Goal: Communication & Community: Answer question/provide support

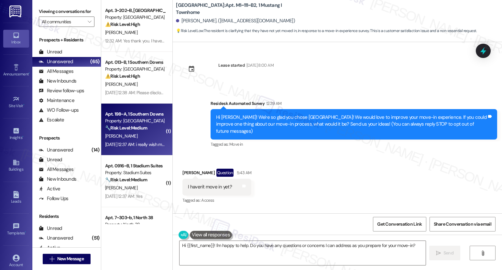
click at [150, 119] on div "Property: [GEOGRAPHIC_DATA]" at bounding box center [135, 120] width 60 height 7
type textarea "Hi {{first_name}}! I'm happy to help with any questions or concerns you have be…"
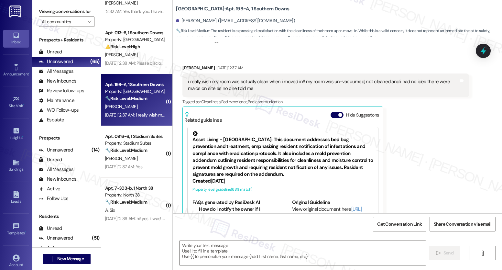
scroll to position [135, 0]
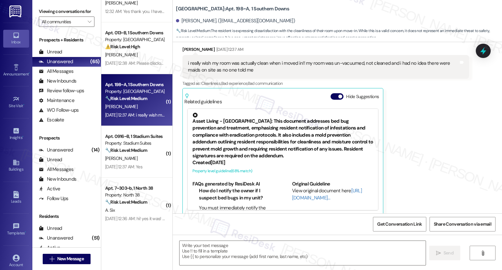
type textarea "Fetching suggested responses. Please feel free to read through the conversation…"
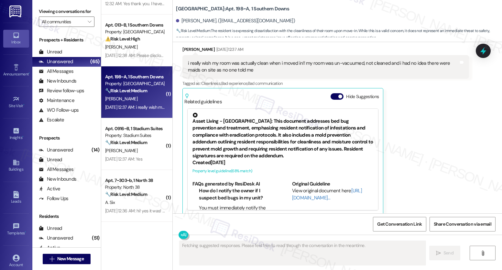
scroll to position [84, 0]
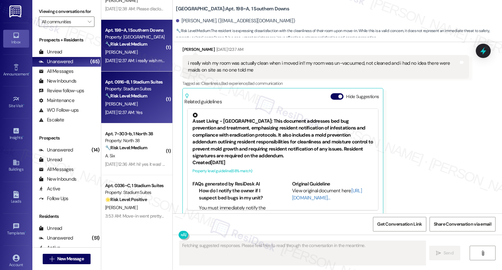
click at [147, 119] on div "Apt. 0916~B, 1 Stadium Suites Property: Stadium Suites 🔧 Risk Level: Medium The…" at bounding box center [136, 98] width 71 height 52
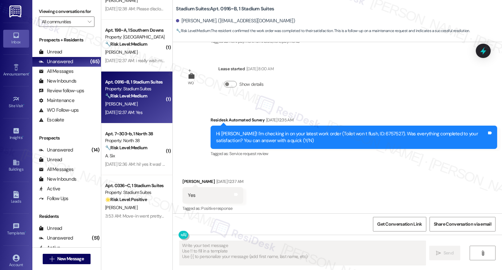
scroll to position [619, 0]
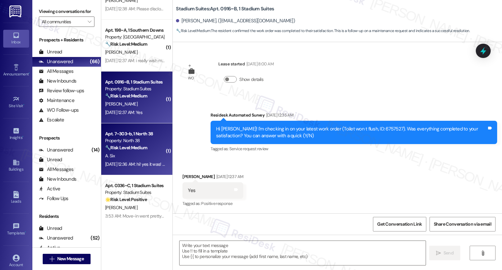
click at [117, 144] on div "Property: North 38" at bounding box center [135, 140] width 60 height 7
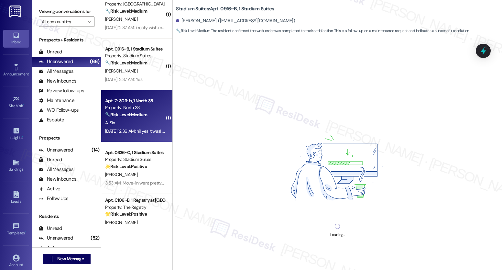
scroll to position [212, 0]
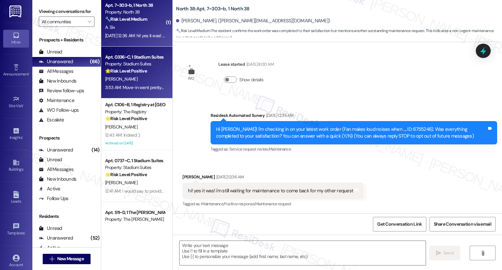
type textarea "Fetching suggested responses. Please feel free to read through the conversation…"
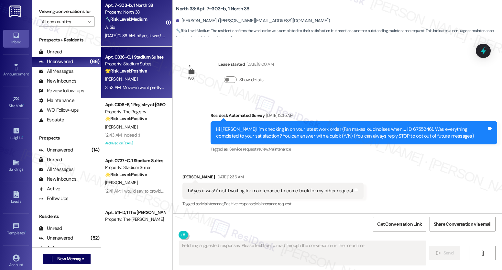
click at [153, 68] on div "🌟 Risk Level: Positive The resident is providing positive feedback about their …" at bounding box center [135, 71] width 60 height 7
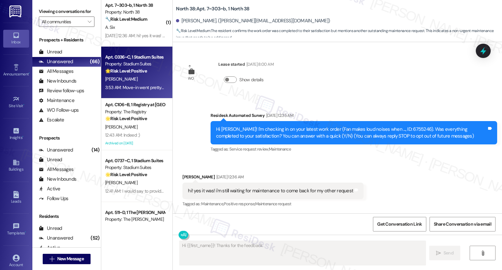
scroll to position [62, 0]
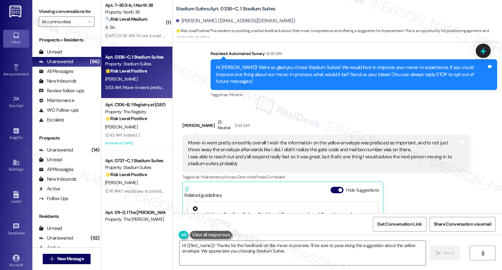
type textarea "Hi {{first_name}}! Thanks for the feedback on the move-in process. I'll be sure…"
click at [321, 140] on div "Move-in went pretty smoothly overall! I wish the information on the yellow enve…" at bounding box center [323, 154] width 271 height 28
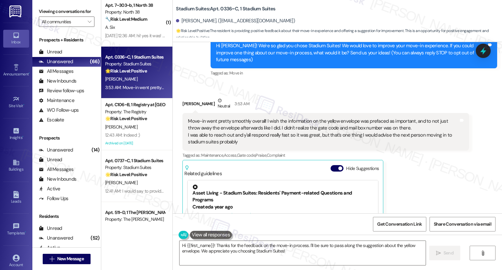
scroll to position [156, 0]
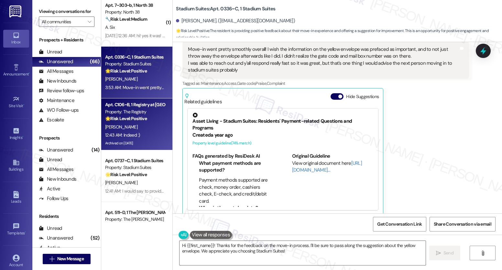
click at [120, 124] on div "[PERSON_NAME]" at bounding box center [135, 127] width 61 height 8
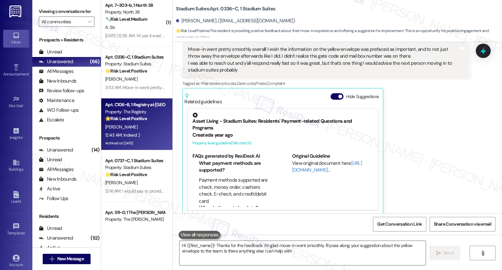
type textarea "Hi {{first_name}}! Thanks for the feedback. I'm glad move-in went smoothly. I'l…"
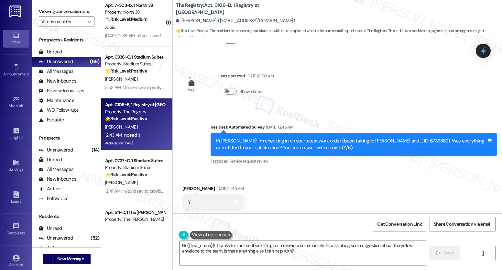
scroll to position [1687, 0]
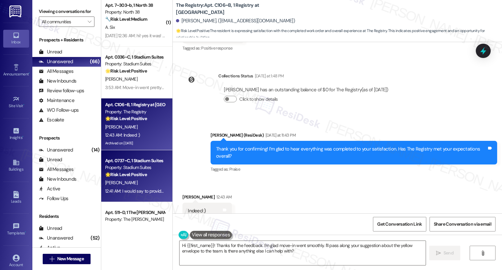
click at [157, 183] on div "[PERSON_NAME]" at bounding box center [135, 183] width 61 height 8
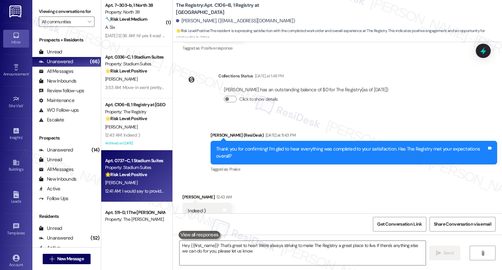
type textarea "Hey {{first_name}}! That's great to hear! We're always striving to make The Reg…"
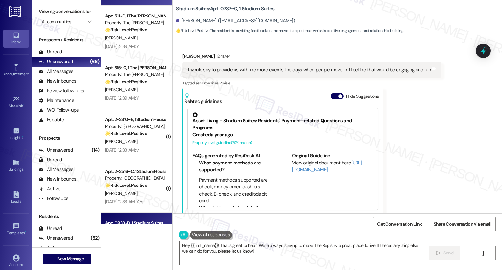
scroll to position [366, 0]
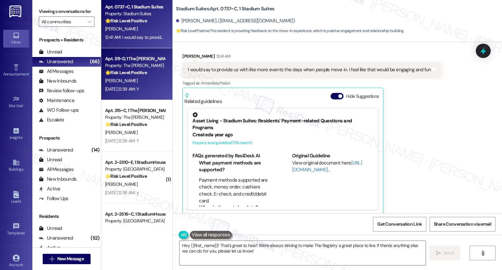
click at [147, 68] on div "Property: The [PERSON_NAME]" at bounding box center [135, 65] width 60 height 7
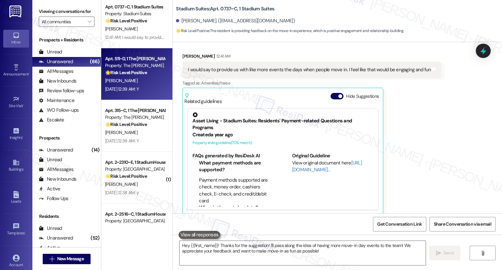
type textarea "Fetching suggested responses. Please feel free to read through the conversation…"
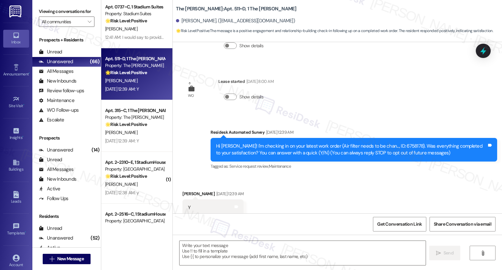
scroll to position [114, 0]
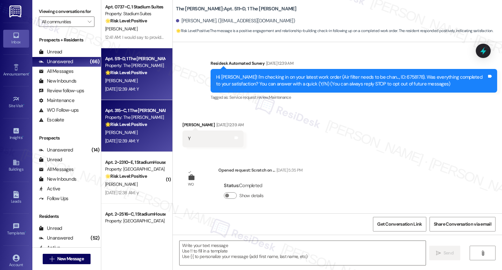
click at [133, 122] on strong "🌟 Risk Level: Positive" at bounding box center [126, 124] width 42 height 6
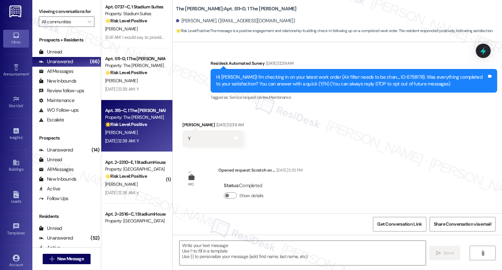
type textarea "Fetching suggested responses. Please feel free to read through the conversation…"
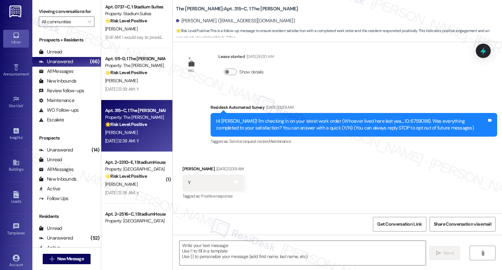
scroll to position [122, 0]
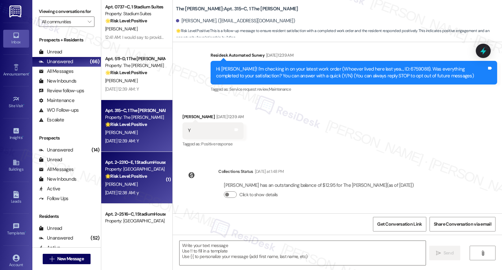
click at [112, 152] on div "Apt. 2~2310~E, 1 StadiumHouse Property: Stadium House 🌟 Risk Level: Positive Th…" at bounding box center [136, 178] width 71 height 52
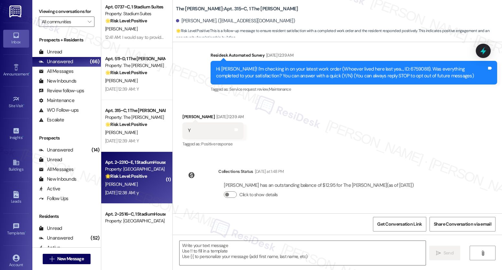
type textarea "Fetching suggested responses. Please feel free to read through the conversation…"
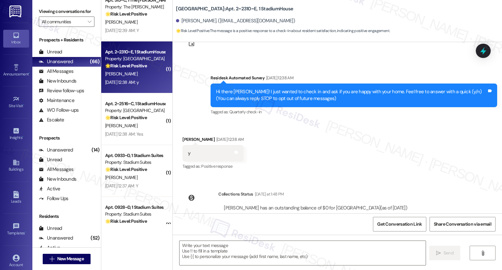
scroll to position [0, 0]
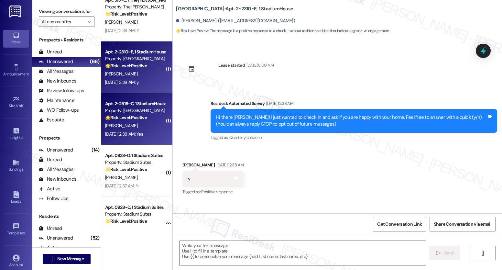
click at [141, 110] on div "Property: [GEOGRAPHIC_DATA]" at bounding box center [135, 110] width 60 height 7
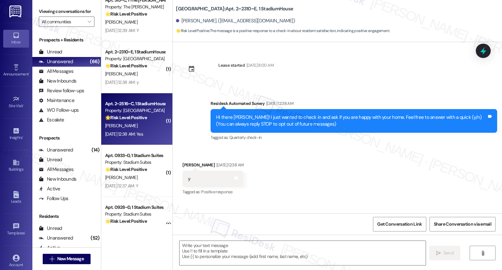
type textarea "Fetching suggested responses. Please feel free to read through the conversation…"
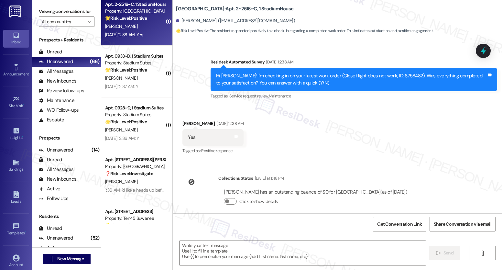
scroll to position [595, 0]
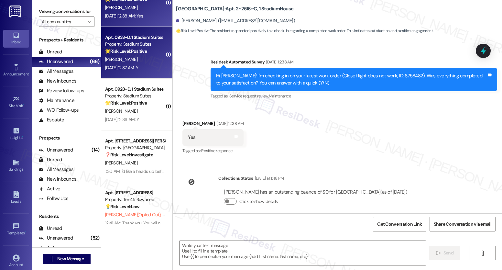
click at [153, 46] on div "Property: Stadium Suites" at bounding box center [135, 44] width 60 height 7
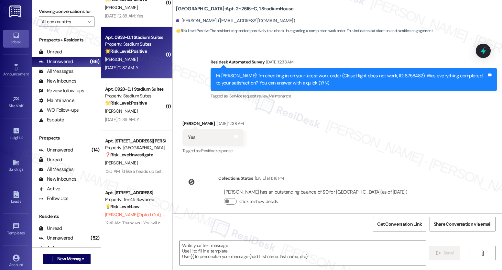
type textarea "Fetching suggested responses. Please feel free to read through the conversation…"
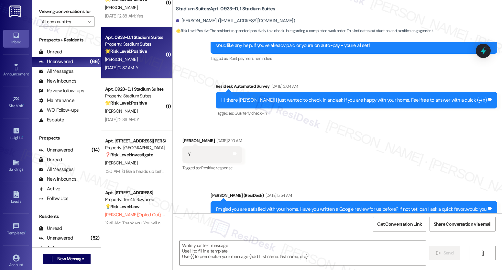
scroll to position [0, 0]
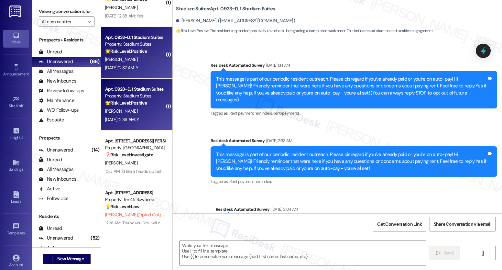
click at [149, 107] on div "[PERSON_NAME]" at bounding box center [135, 111] width 61 height 8
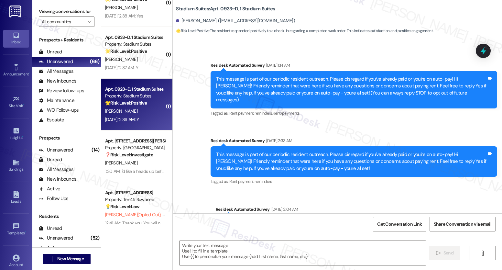
type textarea "Fetching suggested responses. Please feel free to read through the conversation…"
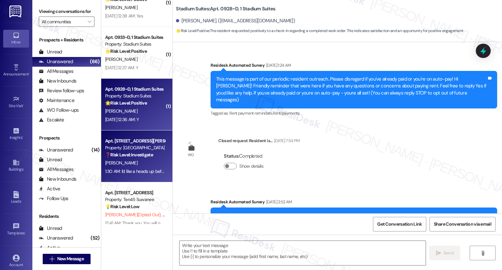
click at [131, 154] on strong "❓ Risk Level: Investigate" at bounding box center [129, 155] width 48 height 6
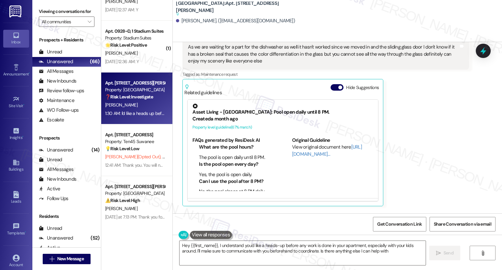
type textarea "Hey {{first_name}}, I understand you'd like a heads-up before any work is done …"
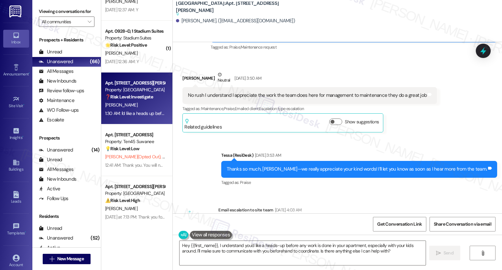
scroll to position [943, 0]
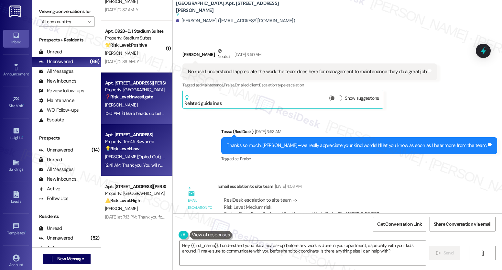
click at [134, 149] on strong "💡 Risk Level: Low" at bounding box center [122, 149] width 34 height 6
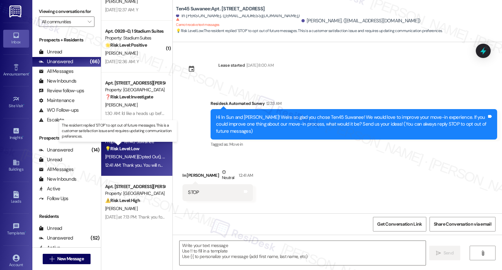
type textarea "Fetching suggested responses. Please feel free to read through the conversation…"
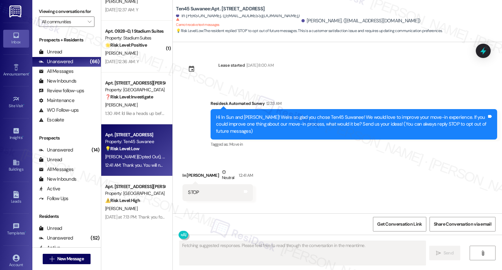
scroll to position [787, 0]
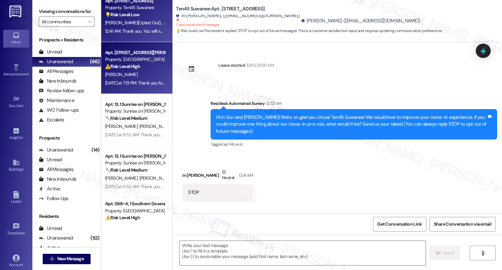
click at [119, 59] on div "Property: [GEOGRAPHIC_DATA]" at bounding box center [135, 59] width 60 height 7
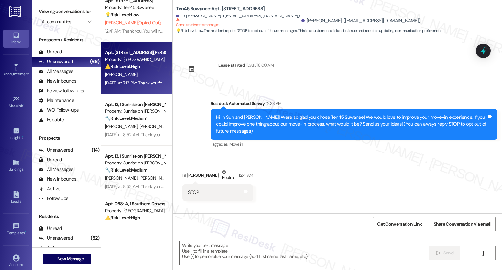
type textarea "Fetching suggested responses. Please feel free to read through the conversation…"
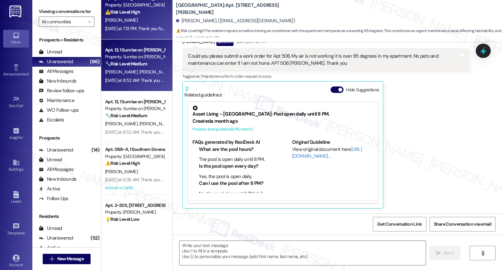
scroll to position [842, 0]
click at [144, 69] on div "[PERSON_NAME] [PERSON_NAME]" at bounding box center [135, 71] width 61 height 8
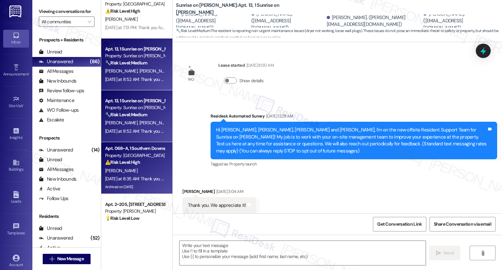
scroll to position [696, 0]
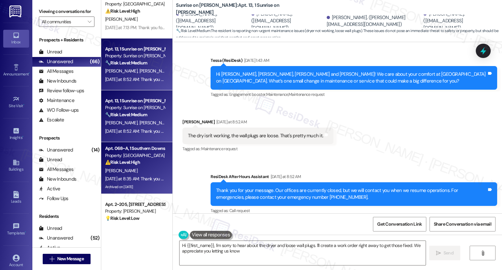
type textarea "Hi {{first_name}}, I'm sorry to hear about the dryer and loose wall plugs. I'll…"
click at [123, 170] on div "[PERSON_NAME]" at bounding box center [135, 171] width 61 height 8
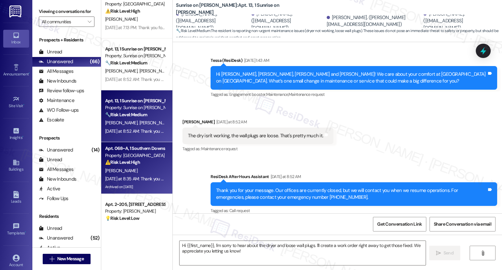
type textarea "Fetching suggested responses. Please feel free to read through the conversation…"
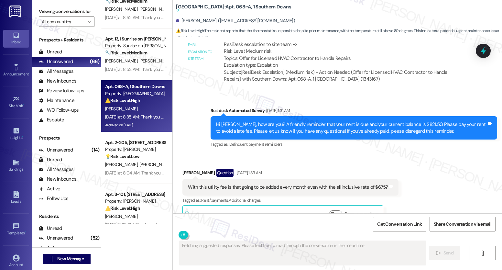
scroll to position [3815, 0]
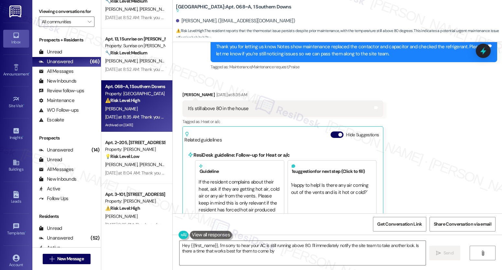
type textarea "Hey {{first_name}}, I'm sorry to hear your AC is still running above 80. I'll i…"
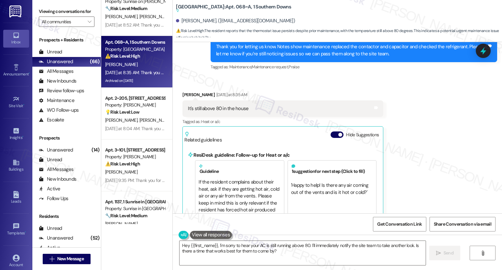
scroll to position [953, 0]
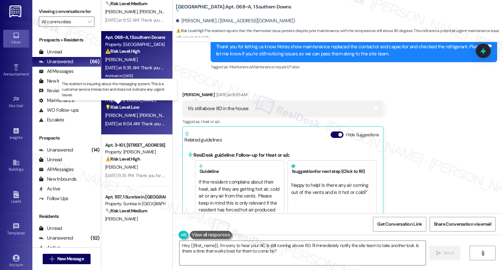
click at [129, 105] on strong "💡 Risk Level: Low" at bounding box center [122, 107] width 34 height 6
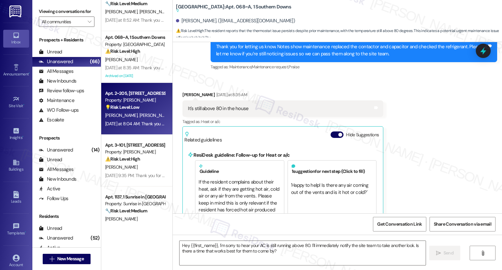
type textarea "Fetching suggested responses. Please feel free to read through the conversation…"
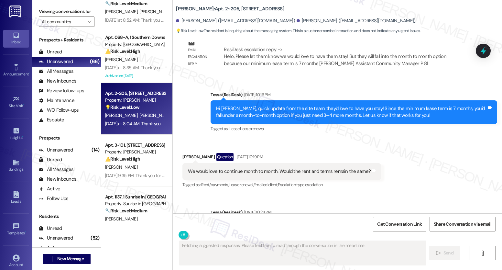
scroll to position [2501, 0]
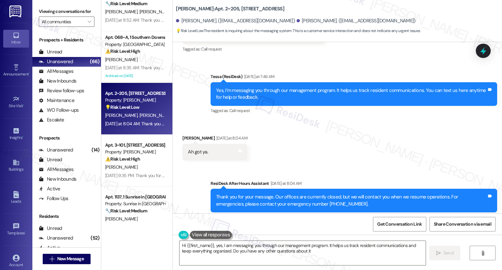
type textarea "Hi {{first_name}}, yes, I am messaging you through our management program. It h…"
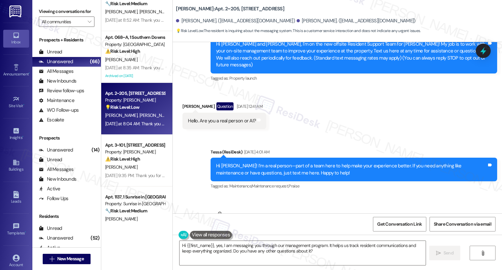
scroll to position [0, 0]
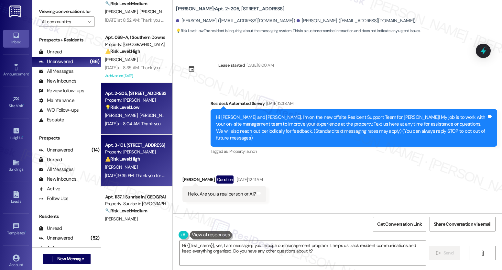
click at [128, 167] on div "[PERSON_NAME]" at bounding box center [135, 167] width 61 height 8
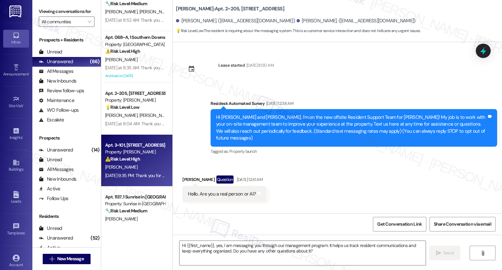
type textarea "Fetching suggested responses. Please feel free to read through the conversation…"
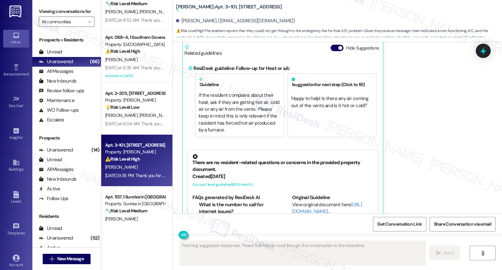
scroll to position [2326, 0]
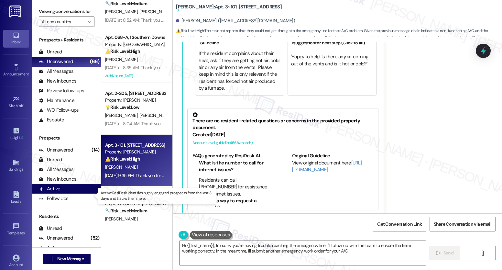
type textarea "Hi {{first_name}}, I'm sorry you're having trouble reaching the emergency line.…"
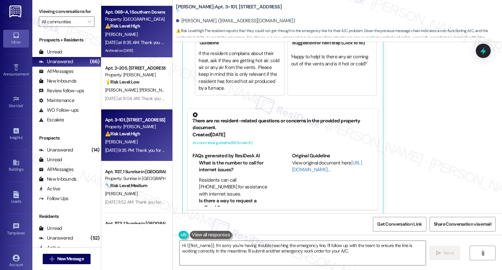
scroll to position [1091, 0]
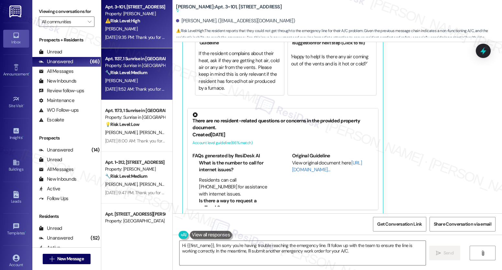
click at [122, 73] on strong "🔧 Risk Level: Medium" at bounding box center [126, 73] width 42 height 6
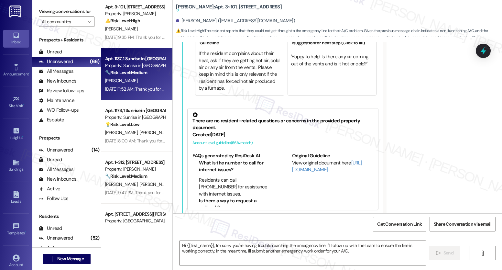
type textarea "Fetching suggested responses. Please feel free to read through the conversation…"
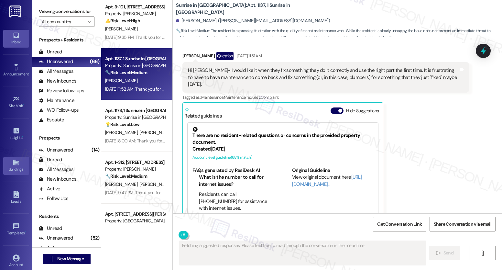
scroll to position [505, 0]
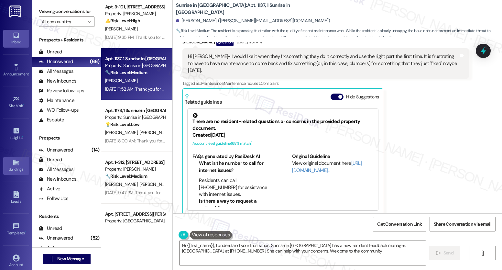
type textarea "Hi {{first_name}}, I understand your frustration. Sunrise in [GEOGRAPHIC_DATA] …"
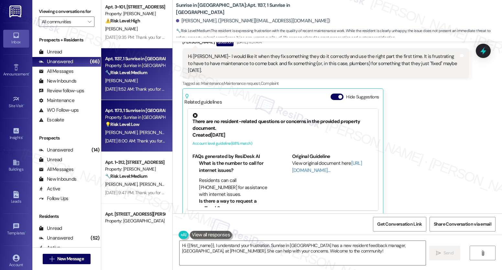
click at [124, 129] on div "[PERSON_NAME] [PERSON_NAME]" at bounding box center [135, 132] width 61 height 8
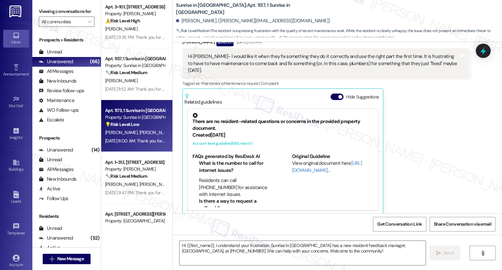
type textarea "Fetching suggested responses. Please feel free to read through the conversation…"
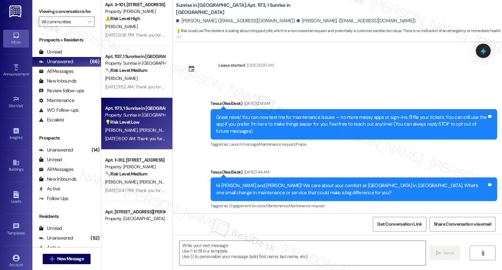
scroll to position [1140, 0]
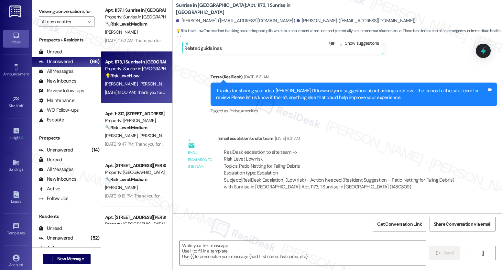
type textarea "Fetching suggested responses. Please feel free to read through the conversation…"
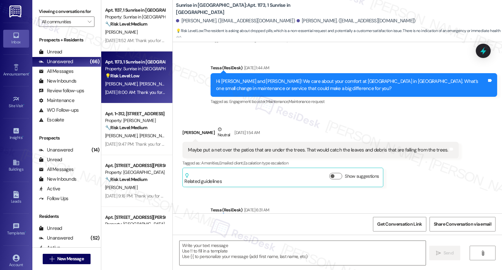
scroll to position [397, 0]
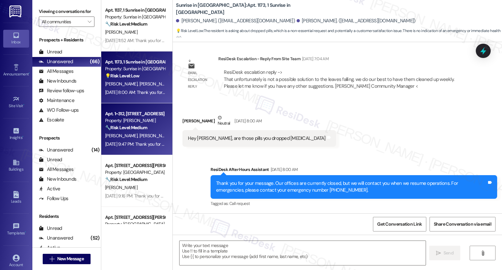
click at [124, 130] on strong "🔧 Risk Level: Medium" at bounding box center [126, 128] width 42 height 6
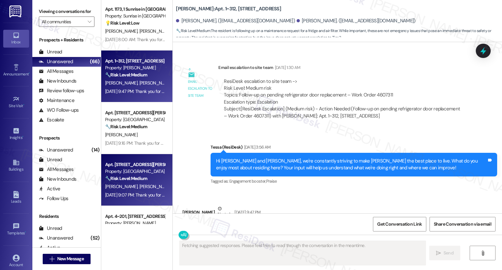
scroll to position [1319, 0]
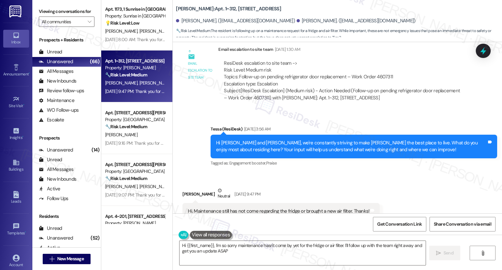
type textarea "Hi {{first_name}}, I'm so sorry maintenance hasn't come by yet for the fridge o…"
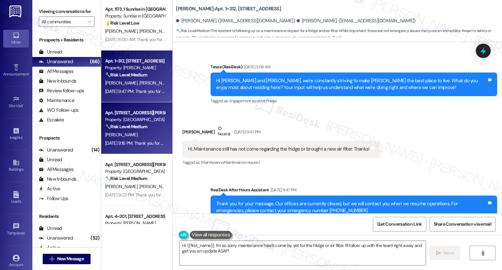
click at [137, 119] on div "Property: [GEOGRAPHIC_DATA]" at bounding box center [135, 119] width 60 height 7
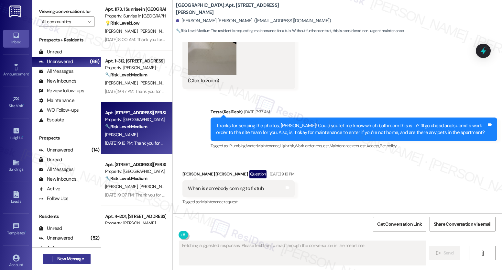
scroll to position [619, 0]
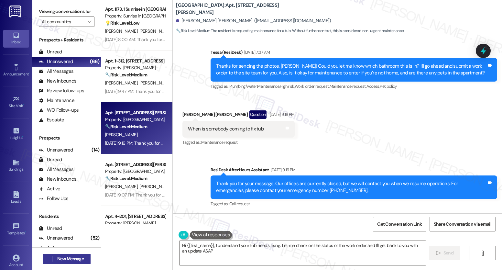
type textarea "Hi {{first_name}}, I understand your tub needs fixing. Let me check on the stat…"
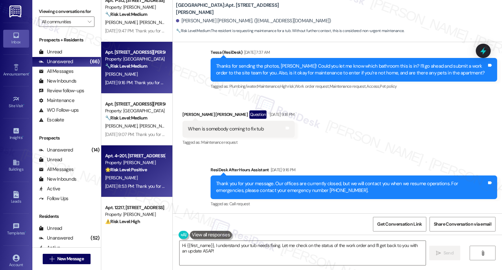
click at [138, 146] on div "Apt. 4~201, [STREET_ADDRESS] Property: [PERSON_NAME] 🌟 Risk Level: Positive The…" at bounding box center [136, 171] width 71 height 52
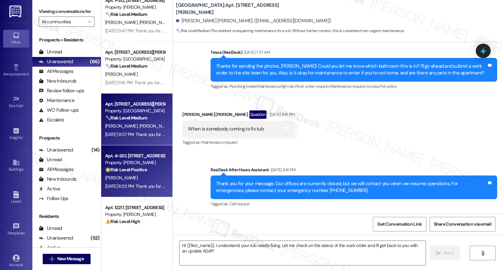
type textarea "Fetching suggested responses. Please feel free to read through the conversation…"
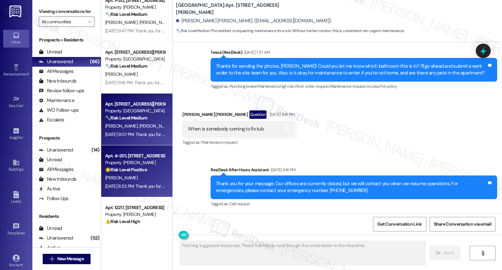
click at [140, 123] on span "[PERSON_NAME]" at bounding box center [156, 126] width 32 height 6
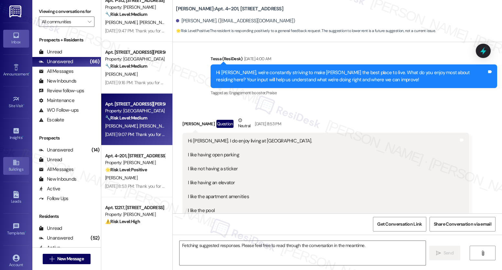
scroll to position [120, 0]
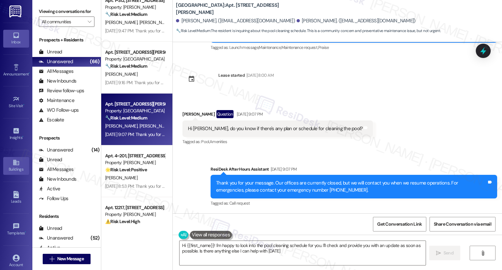
type textarea "Hi {{first_name}}! I'm happy to look into the pool cleaning schedule for you. I…"
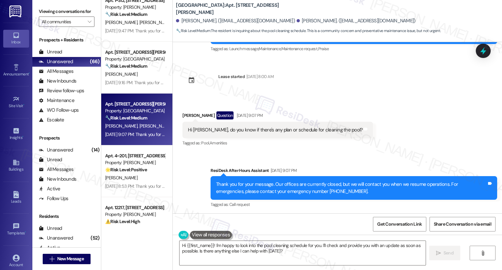
scroll to position [0, 0]
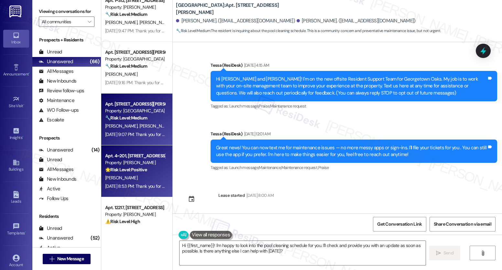
click at [137, 160] on div "Property: [PERSON_NAME]" at bounding box center [135, 162] width 60 height 7
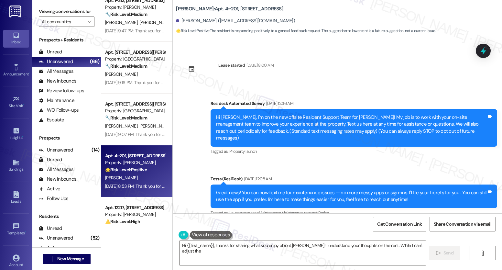
scroll to position [1383, 0]
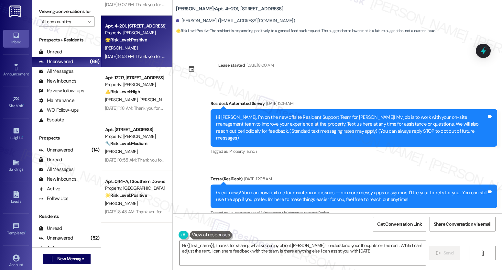
type textarea "Hi {{first_name}}, thanks for sharing what you enjoy about [PERSON_NAME]! I und…"
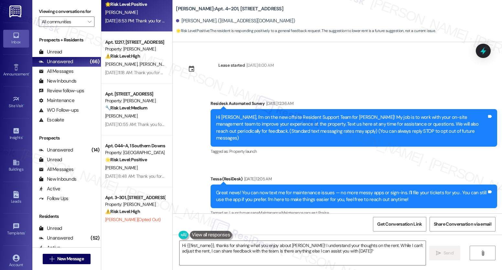
scroll to position [1426, 0]
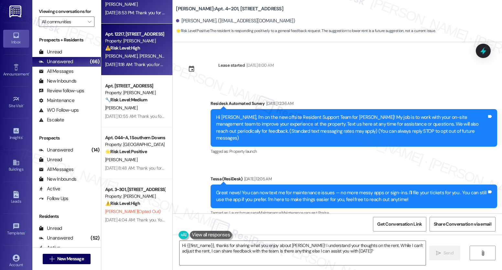
click at [129, 47] on strong "⚠️ Risk Level: High" at bounding box center [122, 48] width 35 height 6
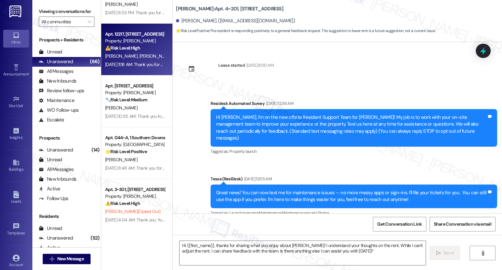
type textarea "Fetching suggested responses. Please feel free to read through the conversation…"
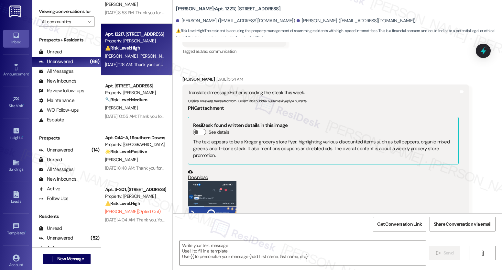
type textarea "Fetching suggested responses. Please feel free to read through the conversation…"
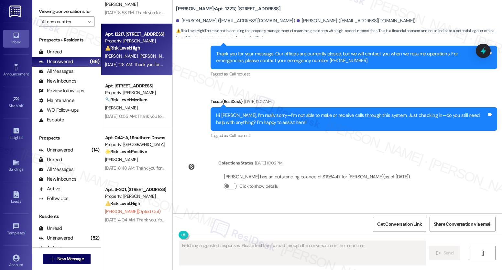
scroll to position [666, 0]
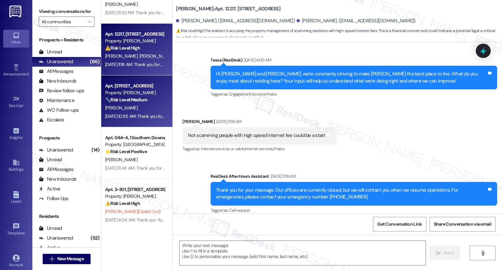
click at [137, 90] on div "Property: [PERSON_NAME]" at bounding box center [135, 92] width 60 height 7
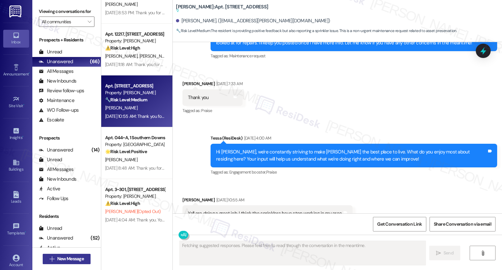
scroll to position [461, 0]
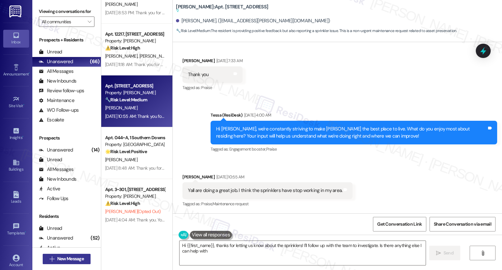
type textarea "Hi {{first_name}}, thanks for letting us know about the sprinklers! I'll follow…"
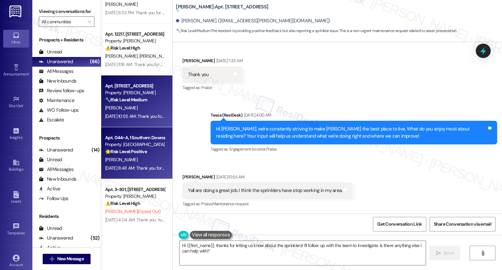
click at [136, 162] on div "[PERSON_NAME]" at bounding box center [135, 160] width 61 height 8
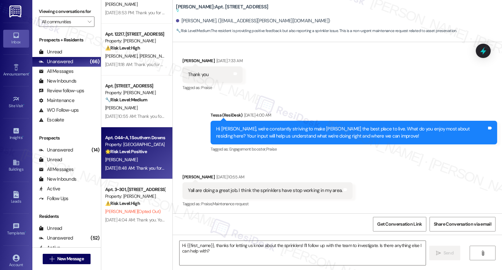
type textarea "Fetching suggested responses. Please feel free to read through the conversation…"
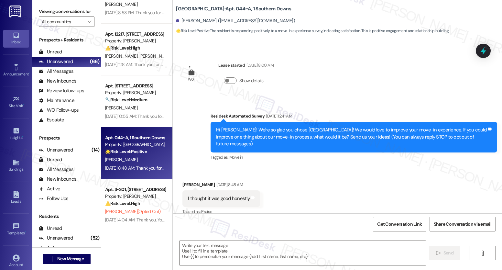
scroll to position [1, 0]
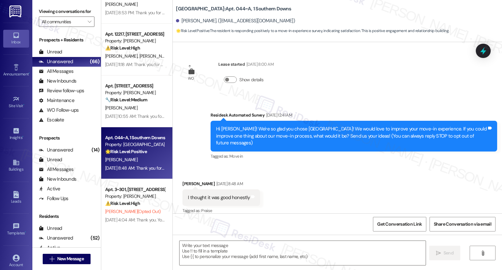
type textarea "Fetching suggested responses. Please feel free to read through the conversation…"
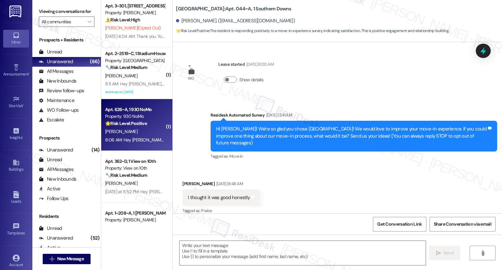
scroll to position [1601, 0]
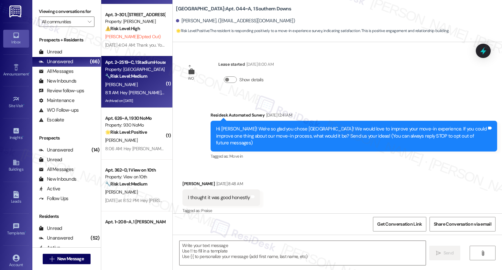
click at [116, 85] on div "[PERSON_NAME]" at bounding box center [135, 85] width 61 height 8
type textarea "Fetching suggested responses. Please feel free to read through the conversation…"
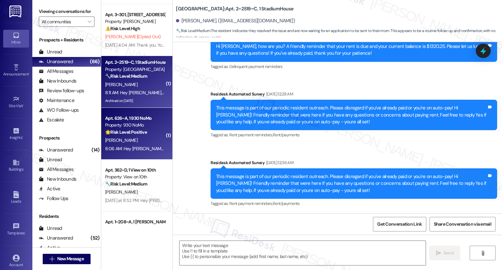
click at [117, 151] on div "8:06 AM: Hey [PERSON_NAME], we appreciate your text! We'll be back at 11AM to h…" at bounding box center [242, 149] width 274 height 6
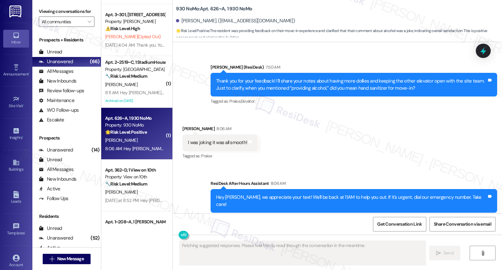
scroll to position [159, 0]
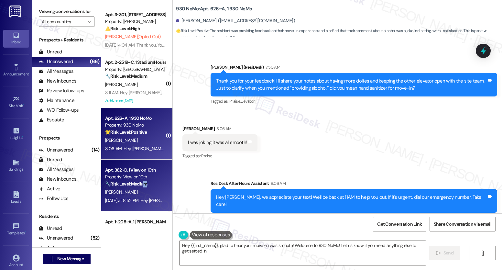
type textarea "Hey {{first_name}}, glad to hear your move-in was smooth! Welcome to 930 NoMo! …"
click at [141, 187] on div "🔧 Risk Level: Medium The resident is asking a basic question about how to find …" at bounding box center [135, 184] width 60 height 7
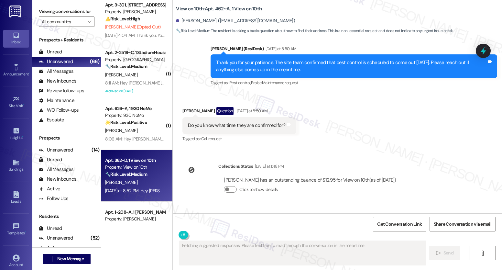
scroll to position [1068, 0]
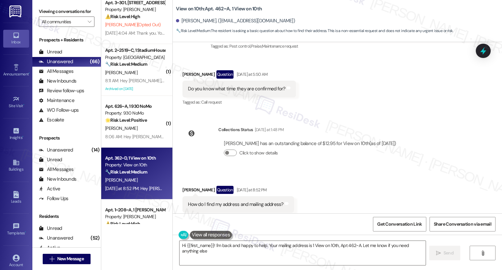
type textarea "Hi {{first_name}}! I'm back and happy to help. Your mailing address is 1 View o…"
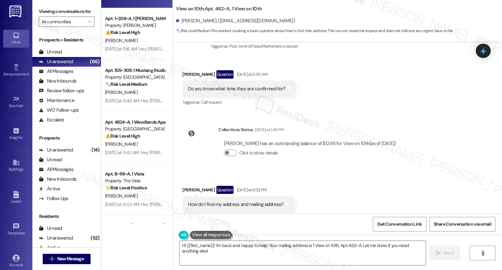
scroll to position [1821, 0]
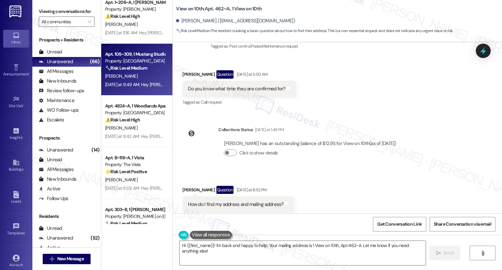
click at [125, 60] on div "Property: [GEOGRAPHIC_DATA]" at bounding box center [135, 61] width 60 height 7
type textarea "Fetching suggested responses. Please feel free to read through the conversation…"
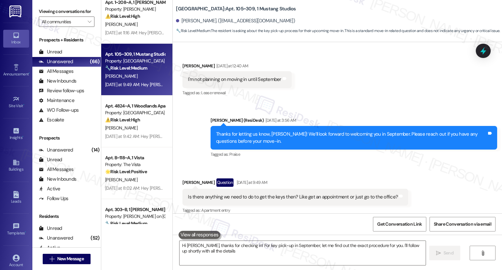
type textarea "Hi [PERSON_NAME], thanks for checking in! For key pick-up in September, let me …"
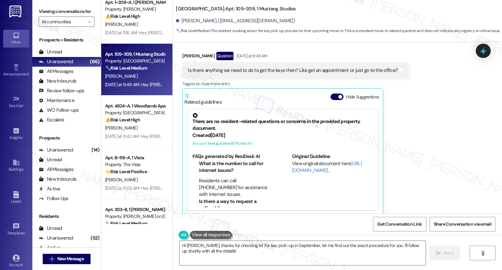
scroll to position [233, 0]
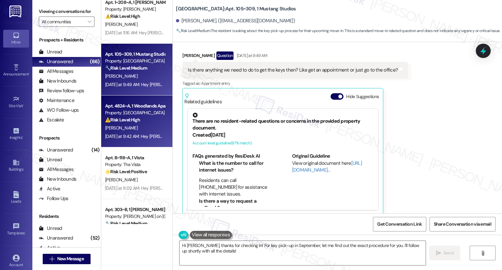
click at [140, 121] on div "⚠️ Risk Level: High The resident is inquiring about their account balance, whic…" at bounding box center [135, 120] width 60 height 7
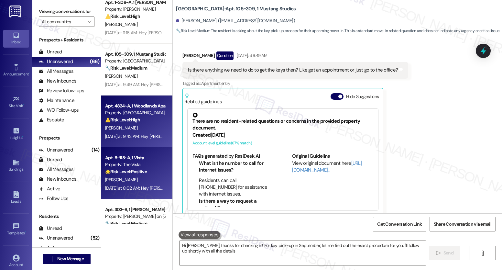
type textarea "Hi [PERSON_NAME], thanks for checking in! For key pick-up in September, let me …"
click at [128, 173] on strong "🌟 Risk Level: Positive" at bounding box center [126, 172] width 42 height 6
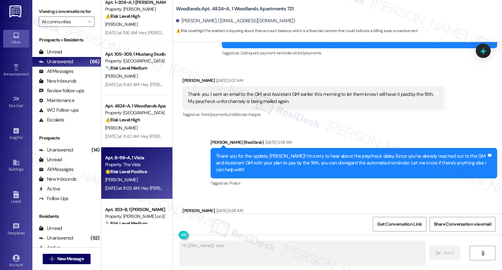
scroll to position [359, 0]
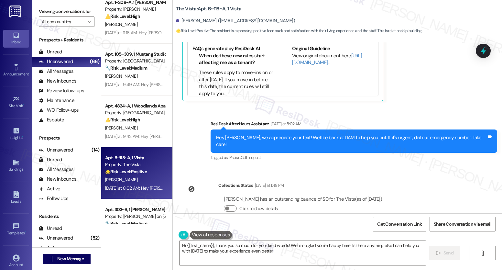
type textarea "Hi {{first_name}}, thank you so much for your kind words! We're so glad you're …"
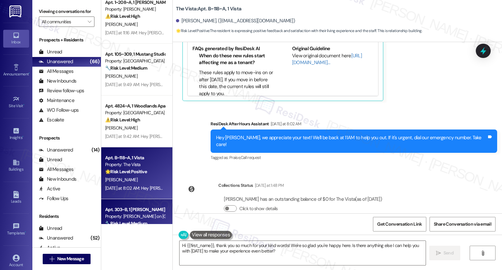
click at [122, 207] on div "Apt. 303~B, 1 [PERSON_NAME] on [GEOGRAPHIC_DATA]" at bounding box center [135, 209] width 60 height 7
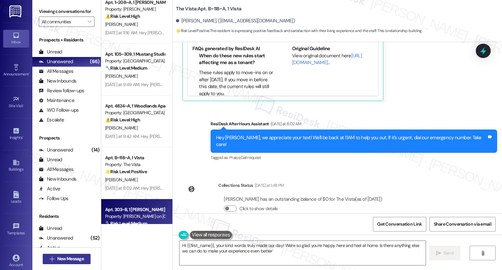
type textarea "Hi {{first_name}}, your kind words truly made our day! We're so glad you're hap…"
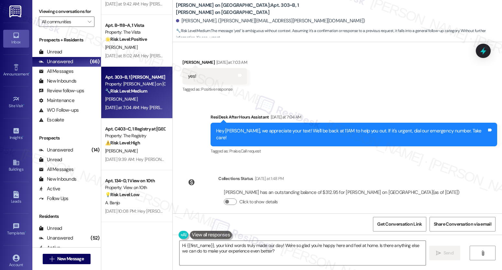
scroll to position [1957, 0]
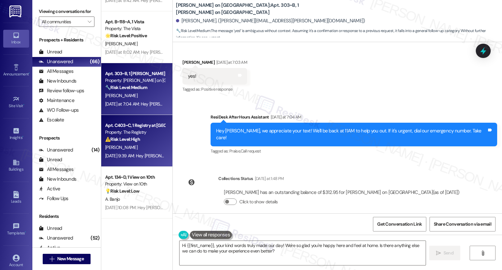
click at [148, 135] on div "Property: The Registry" at bounding box center [135, 132] width 60 height 7
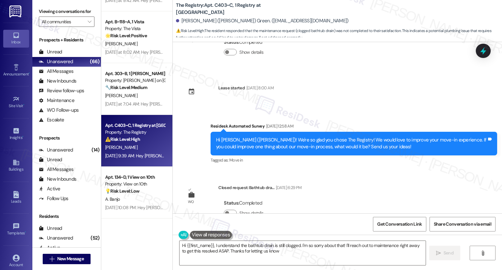
type textarea "Hi {{first_name}}, I understand the bathtub drain is still clogged. I'm so sorr…"
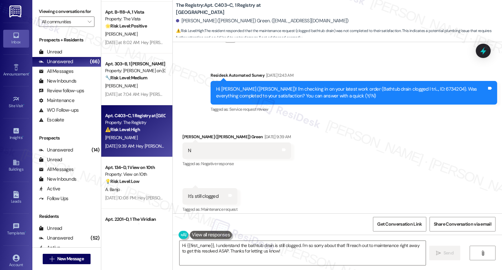
scroll to position [1969, 0]
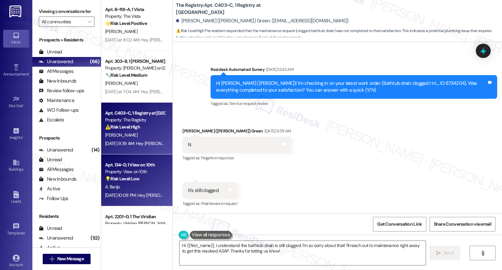
click at [121, 179] on strong "💡 Risk Level: Low" at bounding box center [122, 179] width 34 height 6
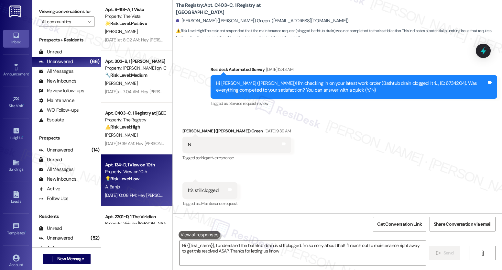
type textarea "Hi {{first_name}}, I understand the bathtub drain is still clogged. I'm so sorr…"
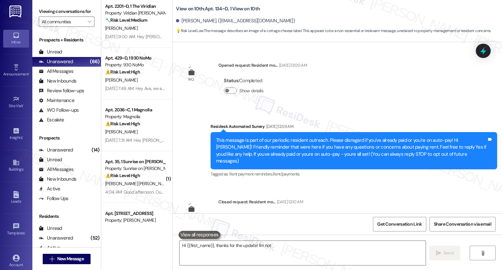
scroll to position [2185, 0]
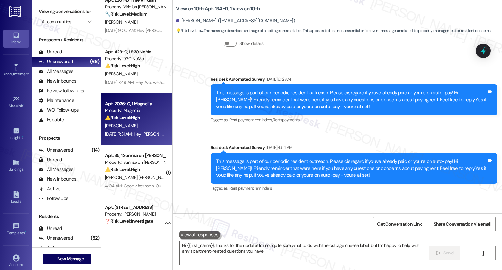
type textarea "Hi {{first_name}}, thanks for the update! I'm not quite sure what to do with th…"
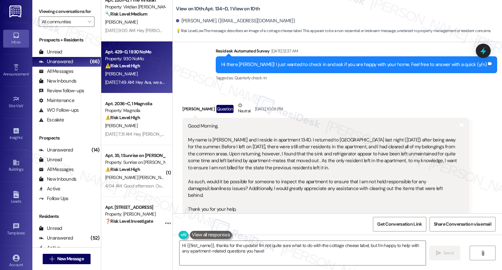
scroll to position [788, 0]
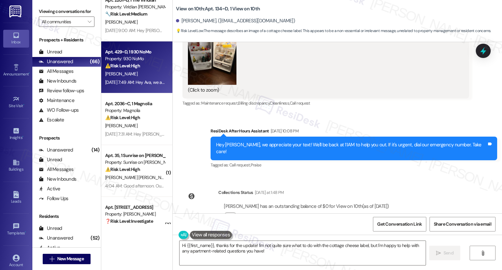
click at [133, 68] on strong "⚠️ Risk Level: High" at bounding box center [122, 66] width 35 height 6
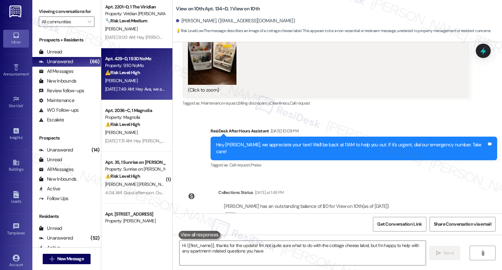
type textarea "Hi {{first_name}}, thanks for the update! I'm not quite sure what to do with th…"
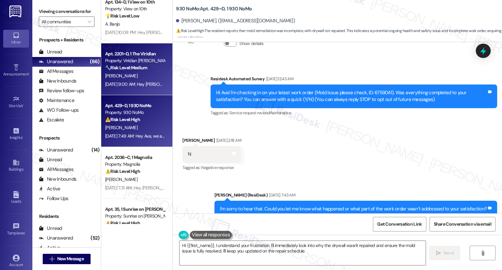
type textarea "Hi {{first_name}}, I understand your frustration. I'll immediately look into wh…"
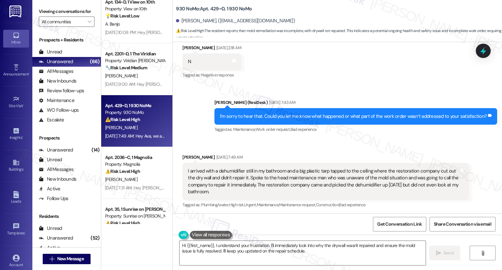
scroll to position [192, 0]
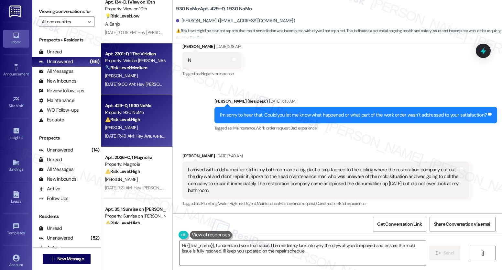
click at [124, 62] on div "Property: Viridian [PERSON_NAME]" at bounding box center [135, 60] width 60 height 7
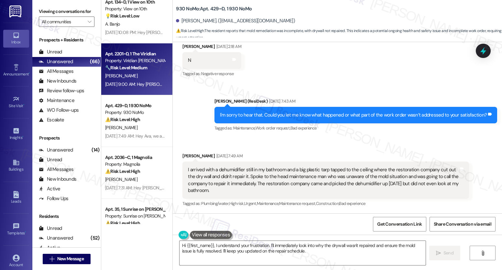
type textarea "Fetching suggested responses. Please feel free to read through the conversation…"
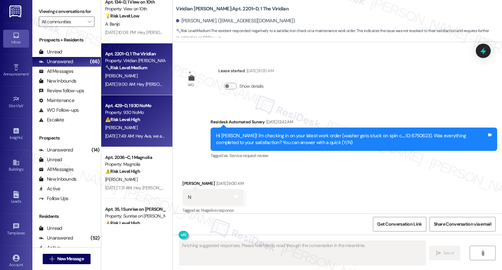
click at [117, 126] on span "[PERSON_NAME]" at bounding box center [121, 128] width 32 height 6
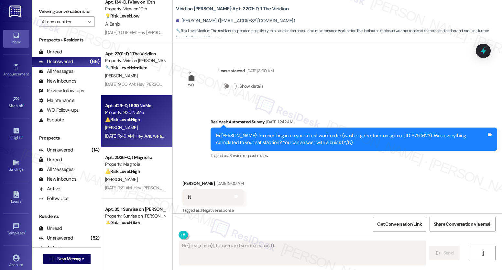
scroll to position [307, 0]
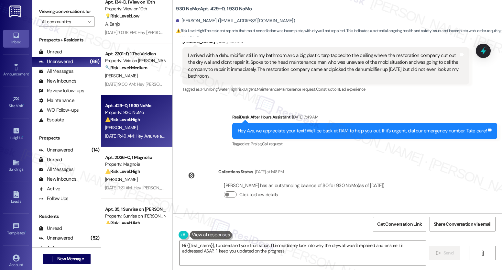
type textarea "Hi {{first_name}}, I understand your frustration. I'll immediately look into wh…"
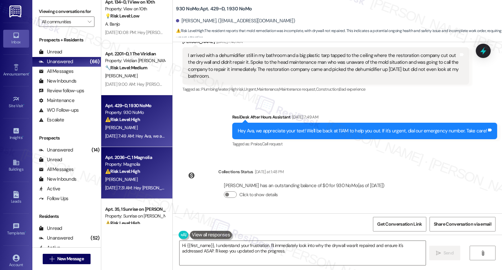
click at [146, 185] on div "[DATE] 7:31 AM: Hey [PERSON_NAME], we appreciate your text! We'll be back at 11…" at bounding box center [247, 188] width 285 height 6
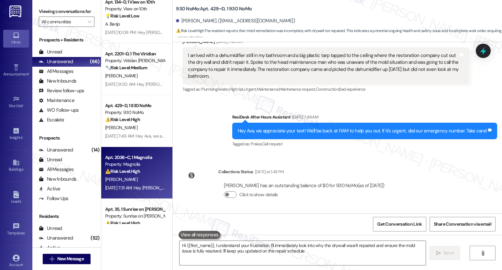
type textarea "Hi {{first_name}}, I understand your frustration. I'll immediately look into wh…"
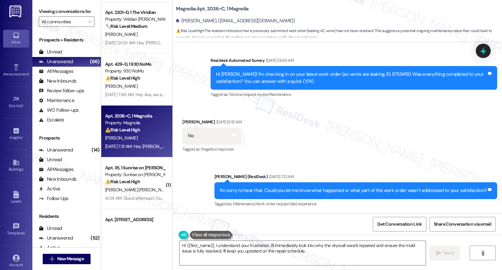
scroll to position [2180, 0]
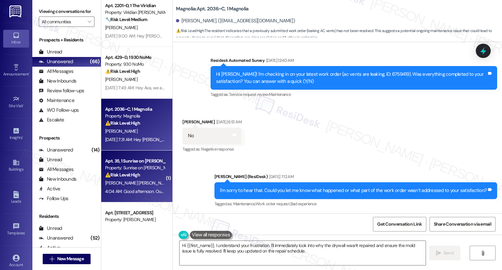
click at [130, 178] on div "Apt. 35, 1 Sunrise on [PERSON_NAME] Property: Sunrise on [PERSON_NAME] ⚠️ Risk …" at bounding box center [135, 168] width 61 height 22
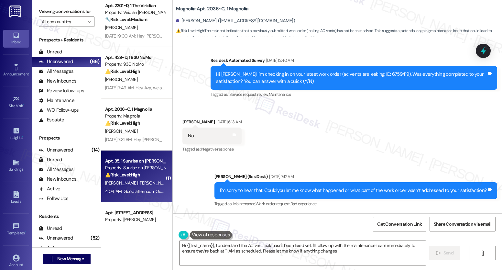
type textarea "Hi {{first_name}}, I understand the AC vent leak hasn't been fixed yet. I'll fo…"
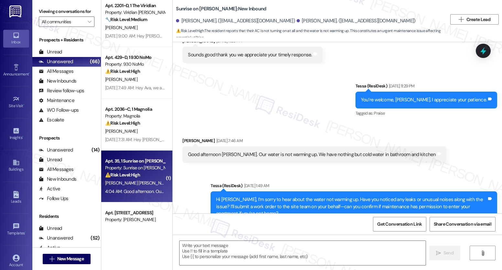
type textarea "Fetching suggested responses. Please feel free to read through the conversation…"
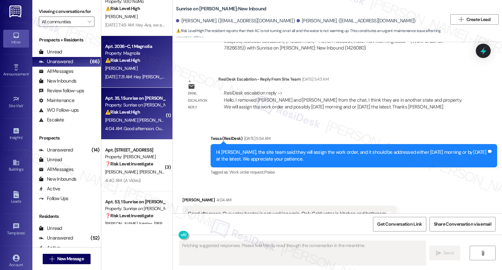
scroll to position [2284, 0]
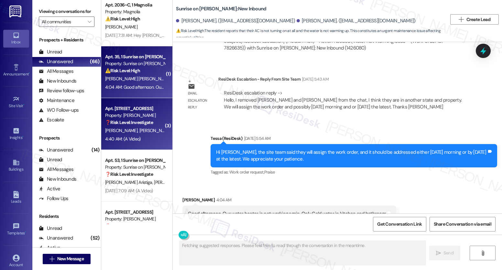
click at [138, 119] on strong "❓ Risk Level: Investigate" at bounding box center [129, 122] width 48 height 6
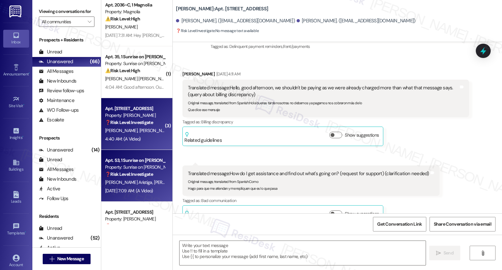
scroll to position [1080, 0]
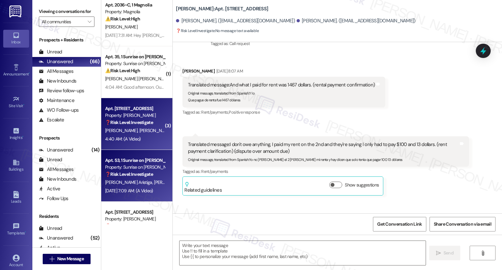
type textarea "Fetching suggested responses. Please feel free to read through the conversation…"
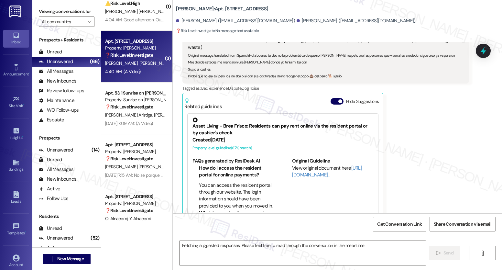
scroll to position [2365, 0]
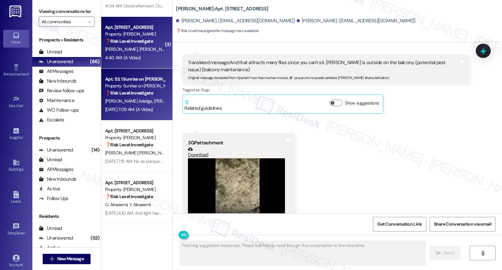
click at [154, 103] on span "[PERSON_NAME] [PERSON_NAME]" at bounding box center [187, 101] width 66 height 6
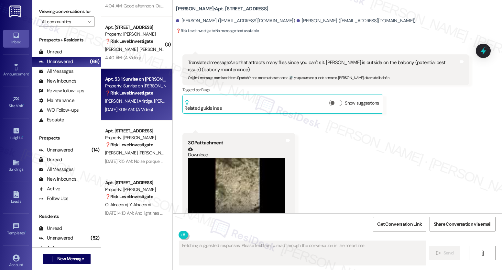
scroll to position [537, 0]
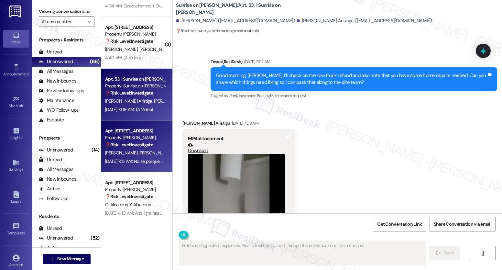
click at [138, 145] on strong "❓ Risk Level: Investigate" at bounding box center [129, 145] width 48 height 6
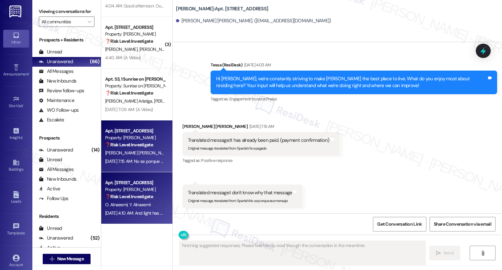
click at [124, 195] on strong "❓ Risk Level: Investigate" at bounding box center [129, 197] width 48 height 6
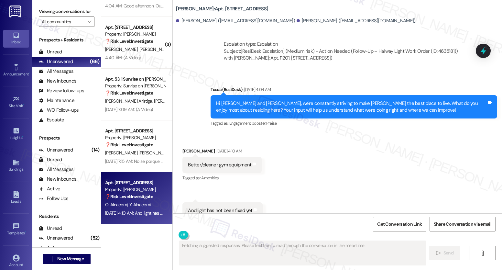
scroll to position [341, 0]
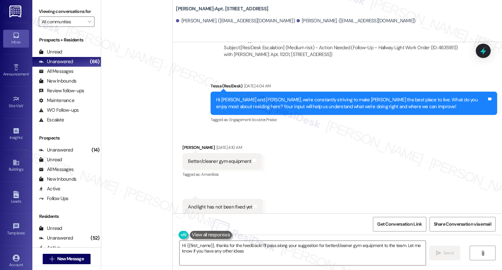
type textarea "Hi {{first_name}}, thanks for the feedback! I'll pass along your suggestion for…"
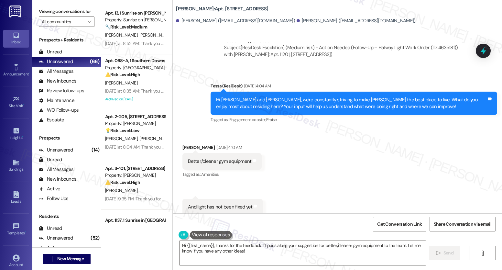
scroll to position [630, 0]
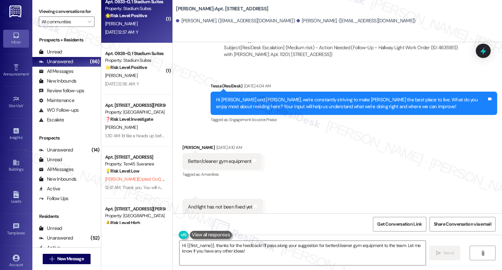
click at [141, 40] on div "Apt. 0933~D, 1 Stadium Suites Property: Stadium Suites 🌟 Risk Level: Positive T…" at bounding box center [136, 17] width 71 height 52
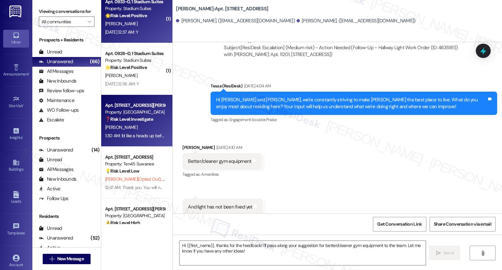
type textarea "Fetching suggested responses. Please feel free to read through the conversation…"
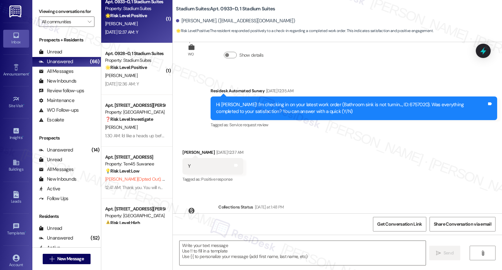
scroll to position [628, 0]
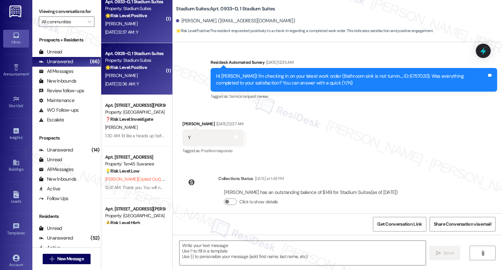
click at [148, 70] on div "🌟 Risk Level: Positive The resident responded positively to a check-in regardin…" at bounding box center [135, 67] width 60 height 7
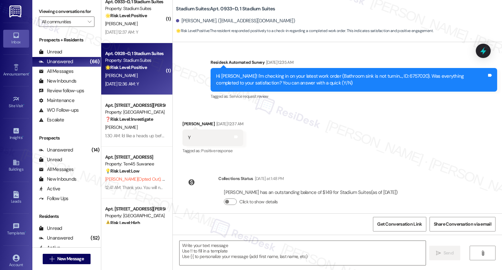
type textarea "Fetching suggested responses. Please feel free to read through the conversation…"
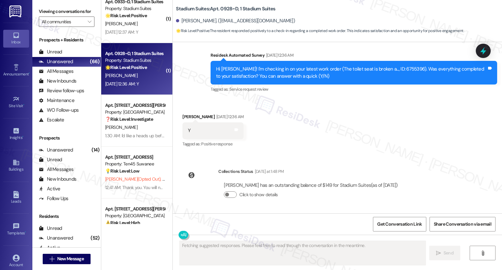
scroll to position [561, 0]
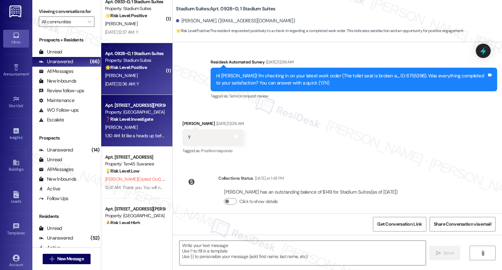
click at [140, 135] on div "1:30 AM: I'd like a heads up beforehand being that I have small children in the…" at bounding box center [386, 136] width 563 height 6
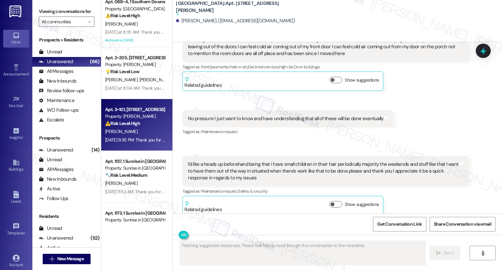
scroll to position [1111, 0]
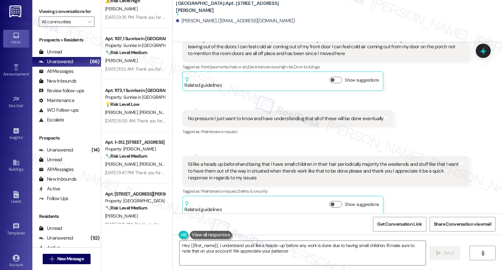
type textarea "Hey {{first_name}}, I understand you'd like a heads-up before any work is done …"
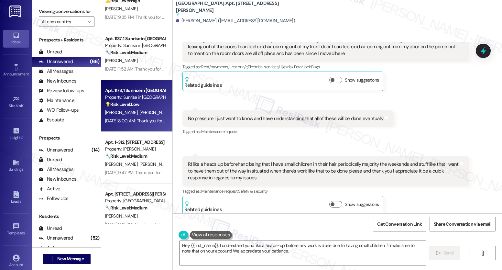
click at [128, 121] on div "[DATE] 8:00 AM: Thank you for your message. Our offices are currently closed, b…" at bounding box center [302, 121] width 394 height 6
type textarea "Fetching suggested responses. Please feel free to read through the conversation…"
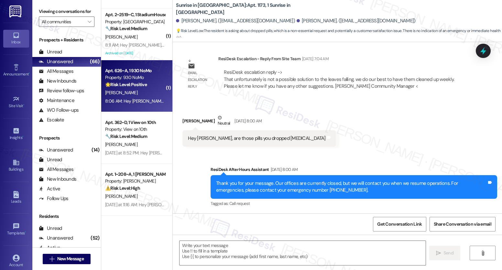
click at [135, 105] on div "Apt. 626~A, 1 930 NoMo Property: 930 NoMo 🌟 Risk Level: Positive The resident w…" at bounding box center [136, 86] width 71 height 52
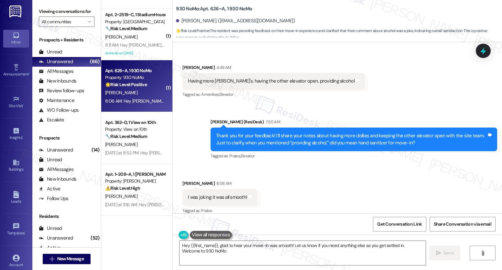
type textarea "Hey {{first_name}}, glad to hear your move-in was smooth! Let us know if you ne…"
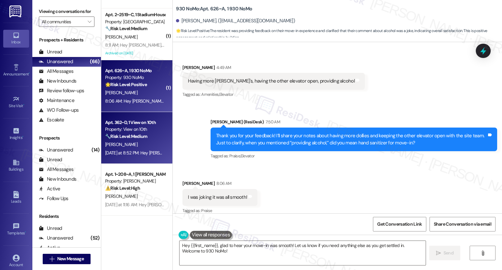
click at [140, 140] on div "[PERSON_NAME]" at bounding box center [135, 144] width 61 height 8
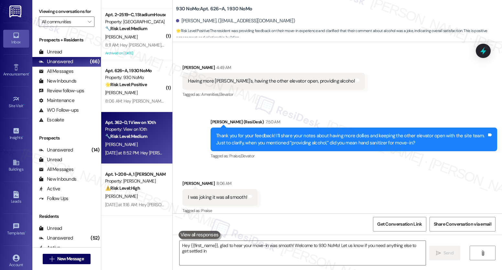
type textarea "Hey {{first_name}}, glad to hear your move-in was smooth! Welcome to 930 NoMo! …"
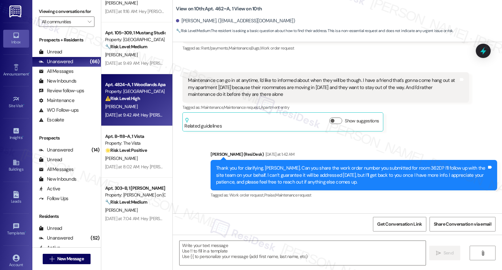
type textarea "Fetching suggested responses. Please feel free to read through the conversation…"
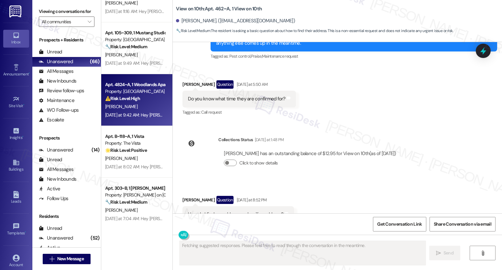
click at [134, 114] on div "[DATE] at 9:42 AM: Hey [PERSON_NAME], we appreciate your text! We'll be back at…" at bounding box center [251, 115] width 292 height 6
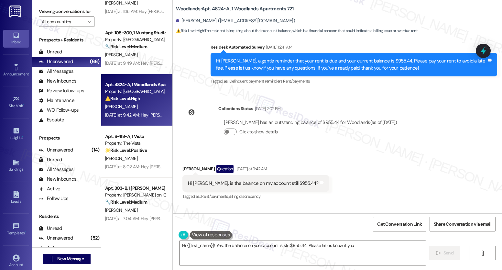
scroll to position [3296, 0]
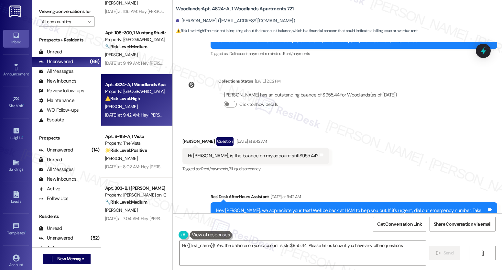
type textarea "Hi {{first_name}}! Yes, the balance on your account is still $955.44. Please le…"
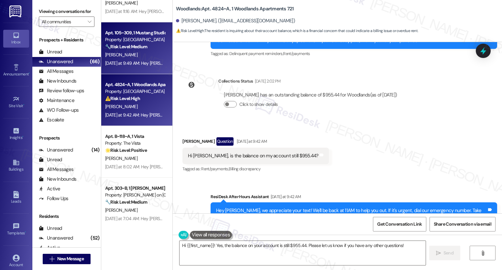
click at [139, 55] on div "[PERSON_NAME]" at bounding box center [135, 55] width 61 height 8
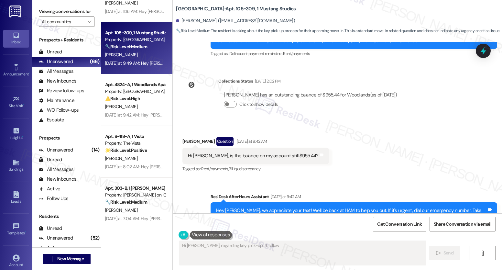
scroll to position [347, 0]
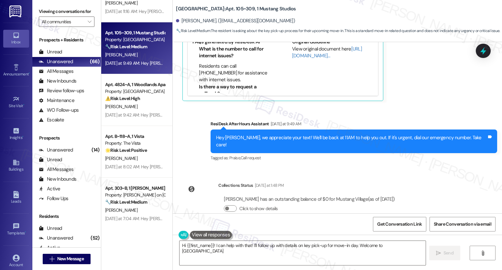
type textarea "Hi {{first_name}}! I can help with that! I'll follow up with details on key pic…"
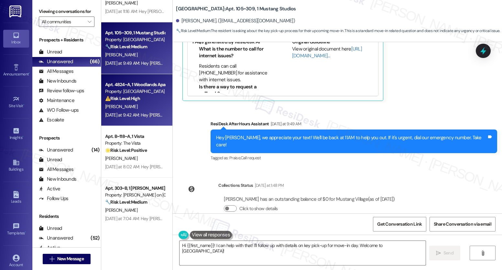
click at [130, 106] on div "[PERSON_NAME]" at bounding box center [135, 107] width 61 height 8
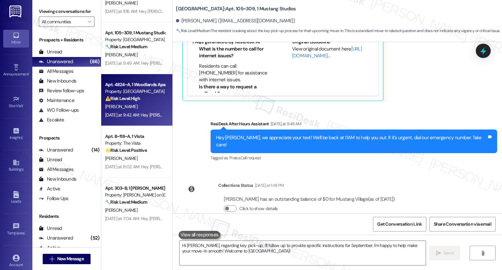
type textarea "Fetching suggested responses. Please feel free to read through the conversation…"
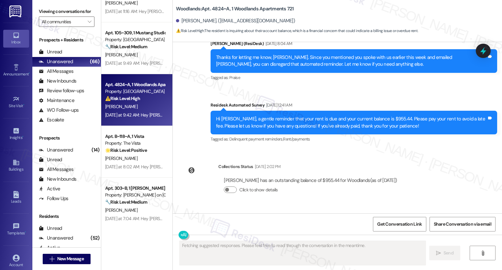
scroll to position [3241, 0]
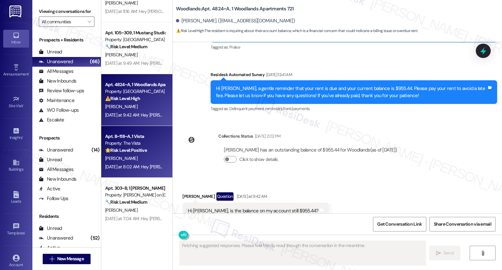
click at [126, 151] on strong "🌟 Risk Level: Positive" at bounding box center [126, 150] width 42 height 6
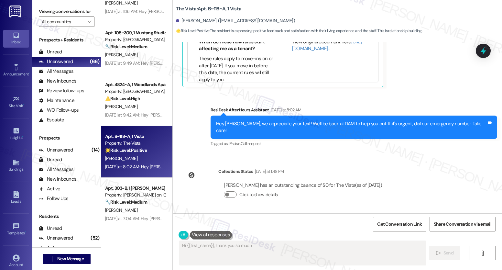
scroll to position [359, 0]
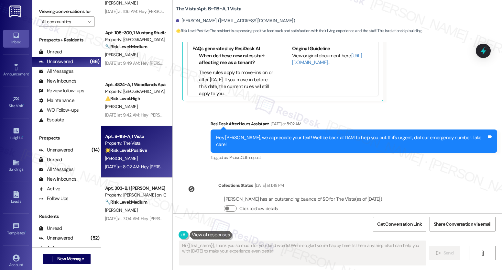
type textarea "Hi {{first_name}}, thank you so much for your kind words! We're so glad you're …"
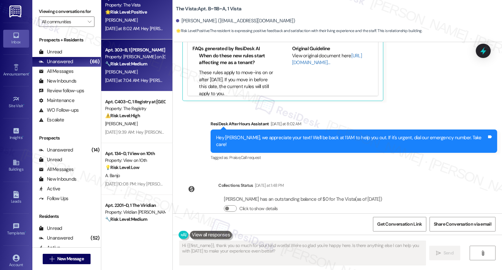
click at [133, 72] on div "[PERSON_NAME]" at bounding box center [135, 72] width 61 height 8
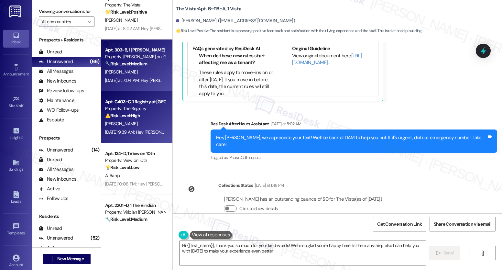
type textarea "Hi {{first_name}}, thank you so much for your kind words! We're so glad you're …"
click at [124, 128] on div "[DATE] 9:39 AM: Hey [PERSON_NAME] ([PERSON_NAME]), we appreciate your text! We'…" at bounding box center [135, 132] width 61 height 8
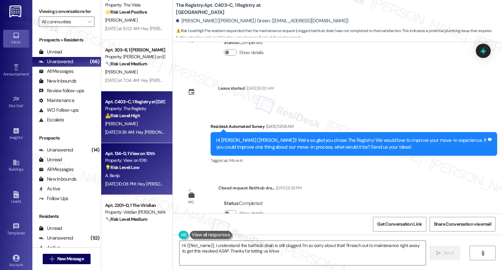
type textarea "Hi {{first_name}}, I understand the bathtub drain is still clogged. I'm so sorr…"
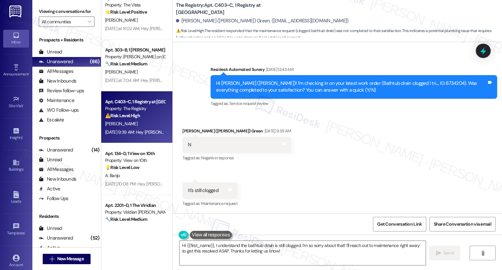
scroll to position [2116, 0]
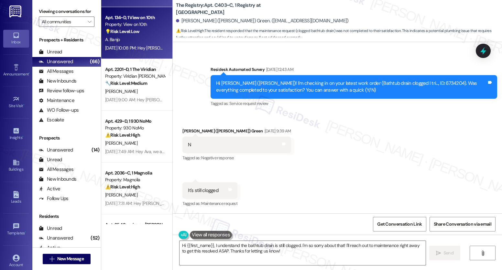
click at [147, 38] on div "A. Banjo" at bounding box center [135, 40] width 61 height 8
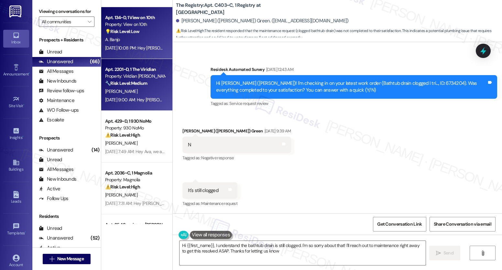
type textarea "Hi {{first_name}}, I understand the bathtub drain is still clogged. I'm so sorr…"
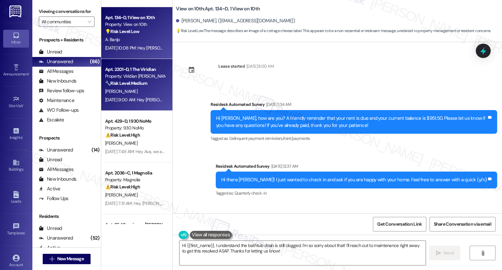
scroll to position [788, 0]
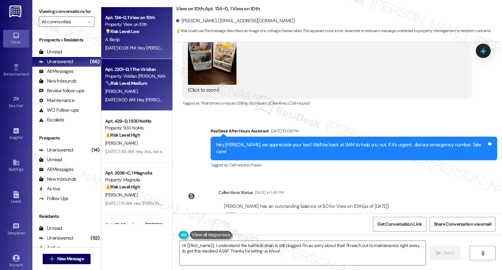
click at [128, 84] on strong "🔧 Risk Level: Medium" at bounding box center [126, 83] width 42 height 6
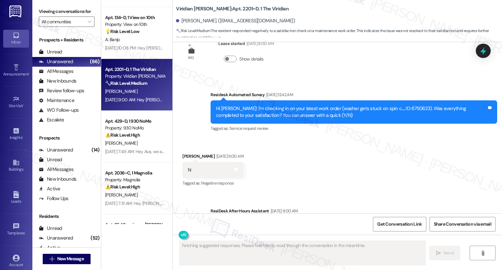
scroll to position [1132, 0]
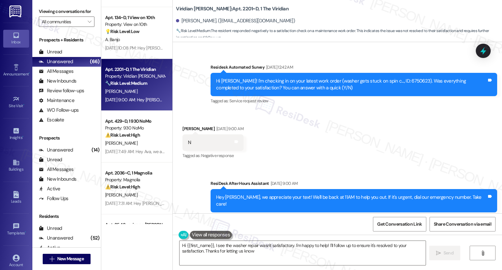
type textarea "Hi {{first_name}}, I see the washer repair wasn't satisfactory. I'm happy to he…"
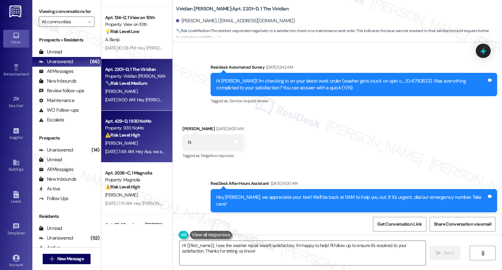
click at [146, 139] on div "Apt. 429~D, 1 930 NoMo Property: 930 NoMo ⚠️ Risk Level: High The resident repo…" at bounding box center [135, 128] width 61 height 22
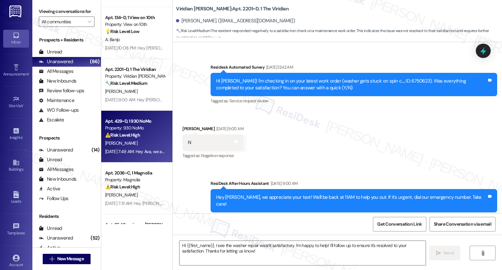
type textarea "Fetching suggested responses. Please feel free to read through the conversation…"
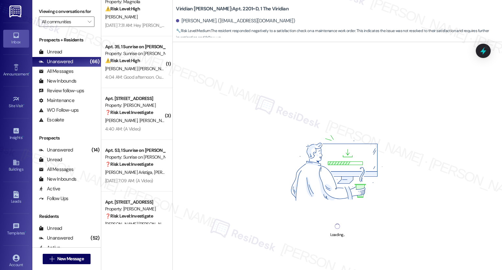
scroll to position [2314, 0]
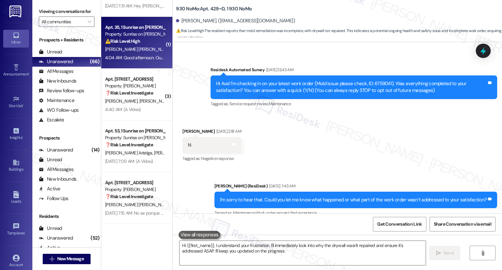
type textarea "Hi {{first_name}}, I understand your frustration. I'll immediately look into wh…"
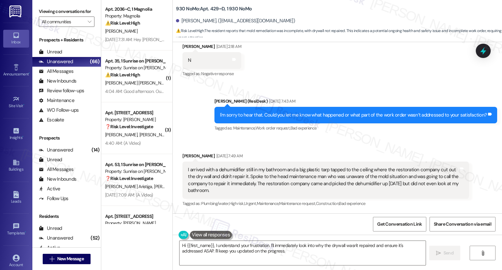
scroll to position [2280, 0]
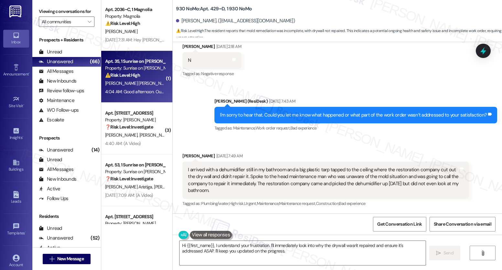
click at [149, 52] on div "Apt. 35, 1 Sunrise on [PERSON_NAME] Property: Sunrise on [PERSON_NAME] ⚠️ Risk …" at bounding box center [136, 77] width 71 height 52
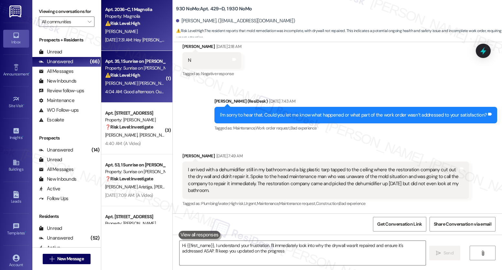
type textarea "Hi {{first_name}}, I understand your frustration. I'll immediately look into wh…"
click at [154, 29] on div "[PERSON_NAME]" at bounding box center [135, 32] width 61 height 8
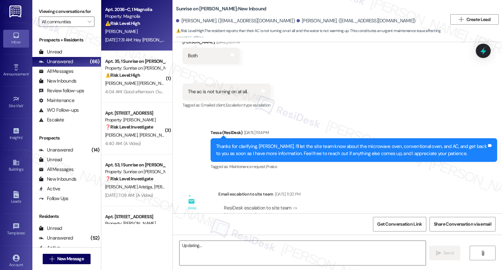
scroll to position [328, 0]
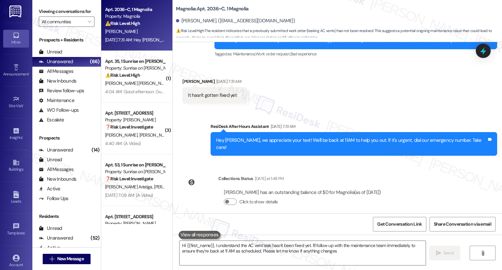
type textarea "Hi {{first_name}}, I understand the AC vent leak hasn't been fixed yet. I'll fo…"
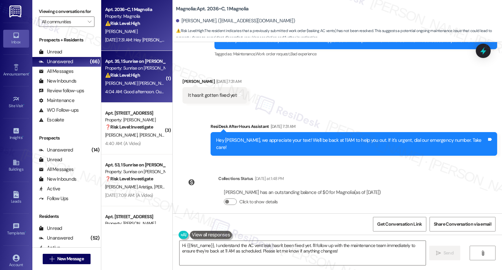
click at [120, 84] on span "[PERSON_NAME] [PERSON_NAME]" at bounding box center [138, 83] width 66 height 6
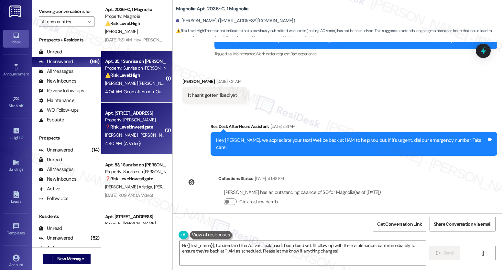
type textarea "Fetching suggested responses. Please feel free to read through the conversation…"
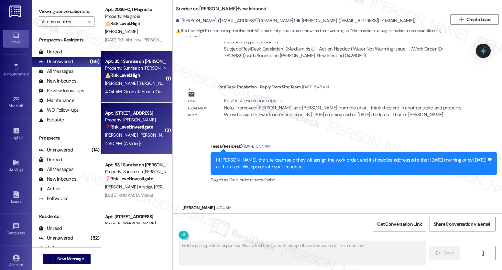
scroll to position [1310, 0]
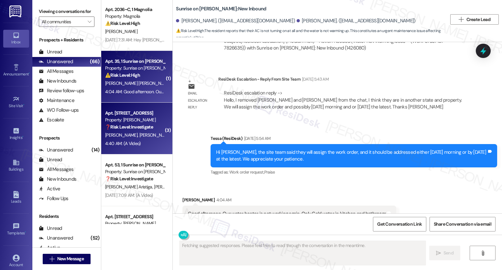
click at [135, 119] on div "Property: [PERSON_NAME]" at bounding box center [135, 120] width 60 height 7
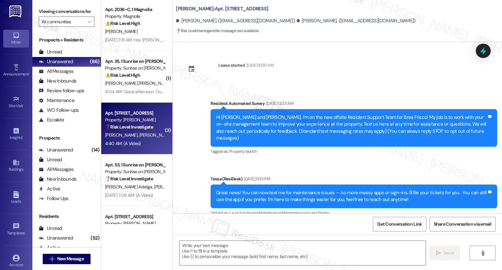
scroll to position [3782, 0]
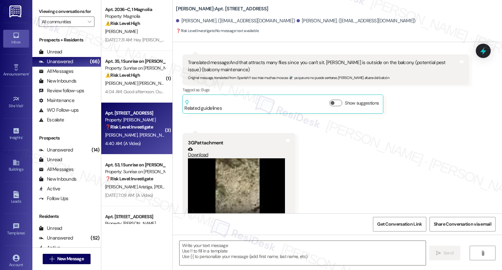
type textarea "Fetching suggested responses. Please feel free to read through the conversation…"
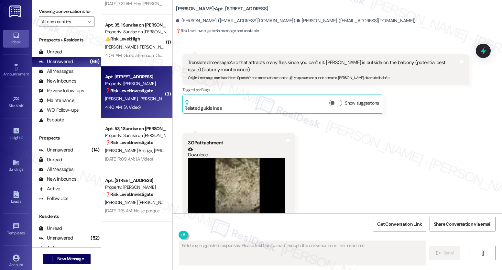
scroll to position [2343, 0]
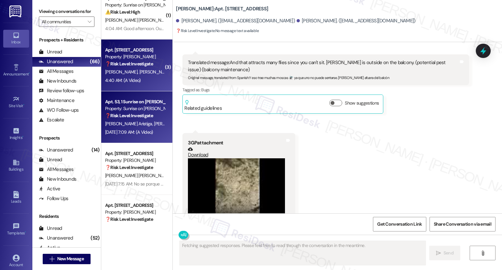
click at [135, 121] on span "[PERSON_NAME] Aristiga" at bounding box center [129, 124] width 49 height 6
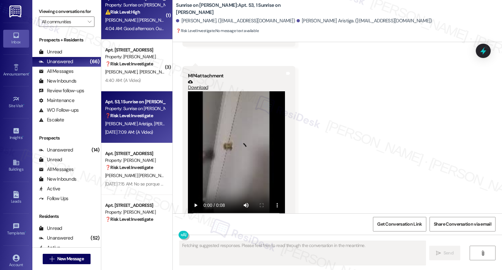
scroll to position [782, 0]
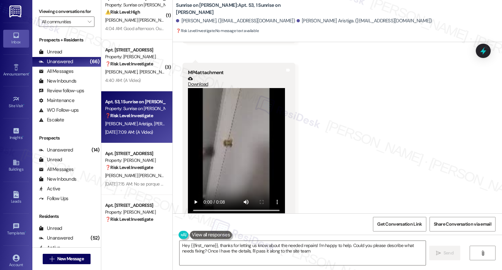
type textarea "Hey {{first_name}}, thanks for letting us know about the needed repairs! I'm ha…"
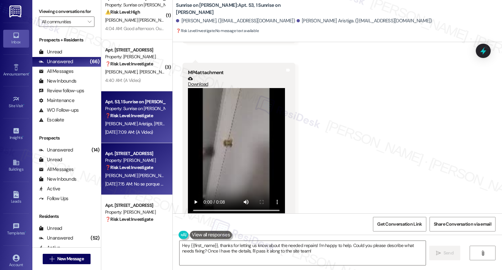
click at [119, 162] on div "Property: [PERSON_NAME]" at bounding box center [135, 160] width 60 height 7
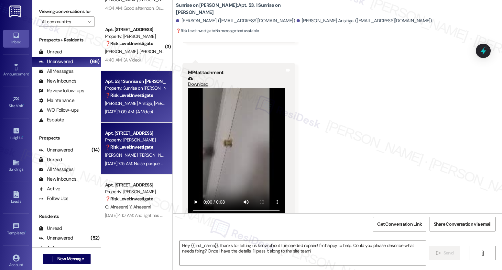
scroll to position [2365, 0]
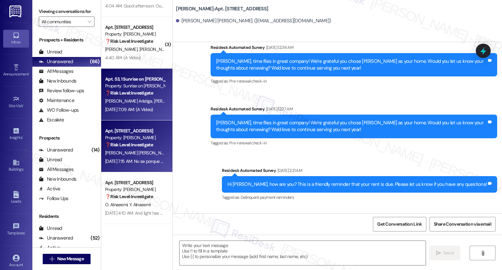
type textarea "Fetching suggested responses. Please feel free to read through the conversation…"
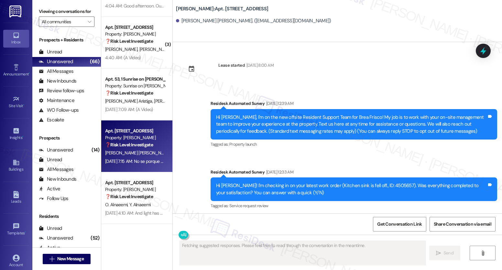
scroll to position [121, 0]
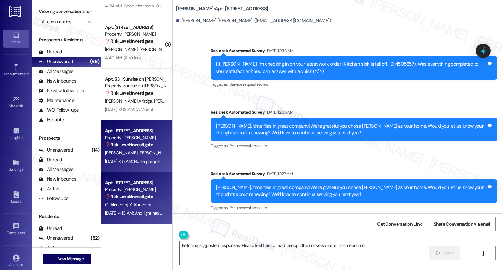
click at [124, 194] on strong "❓ Risk Level: Investigate" at bounding box center [129, 197] width 48 height 6
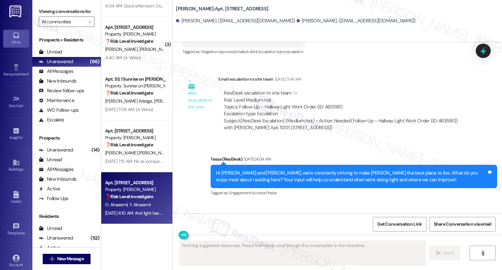
scroll to position [342, 0]
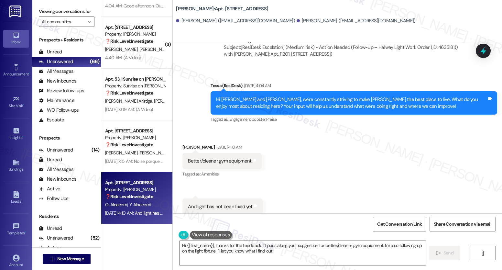
type textarea "Hi {{first_name}}, thanks for the feedback! I'll pass along your suggestion for…"
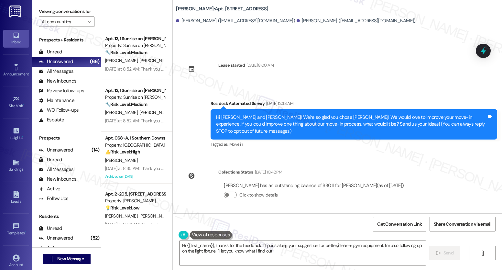
scroll to position [565, 0]
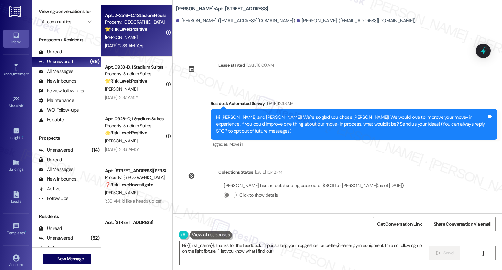
click at [139, 33] on div "[PERSON_NAME]" at bounding box center [135, 37] width 61 height 8
type textarea "Fetching suggested responses. Please feel free to read through the conversation…"
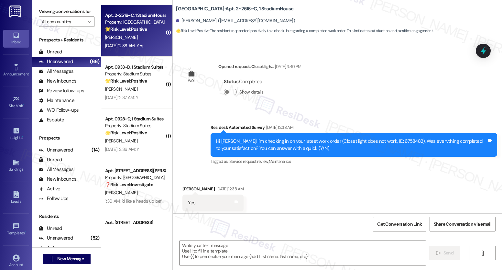
scroll to position [576, 0]
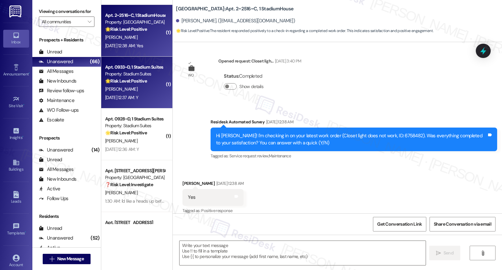
click at [128, 98] on div "[DATE] 12:37 AM: Y [DATE] 12:37 AM: Y" at bounding box center [121, 98] width 33 height 6
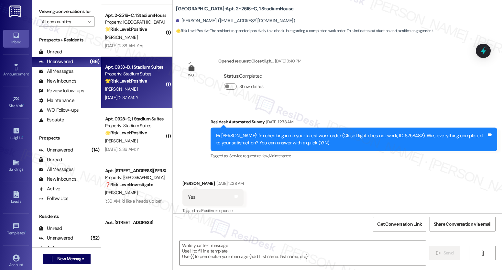
type textarea "Fetching suggested responses. Please feel free to read through the conversation…"
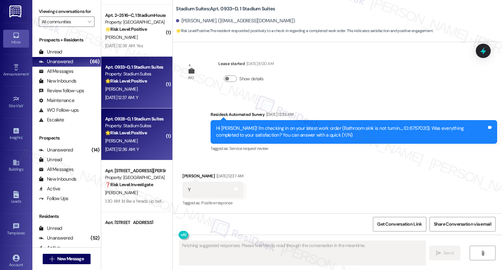
scroll to position [569, 0]
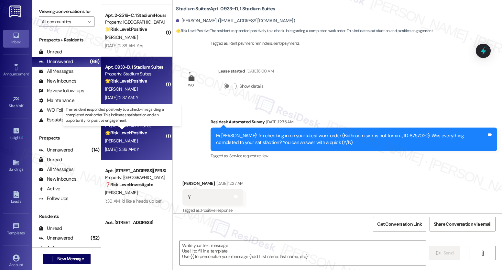
click at [134, 132] on strong "🌟 Risk Level: Positive" at bounding box center [126, 133] width 42 height 6
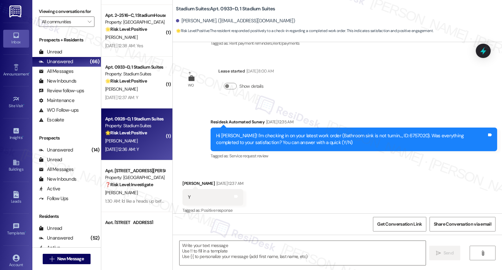
type textarea "Fetching suggested responses. Please feel free to read through the conversation…"
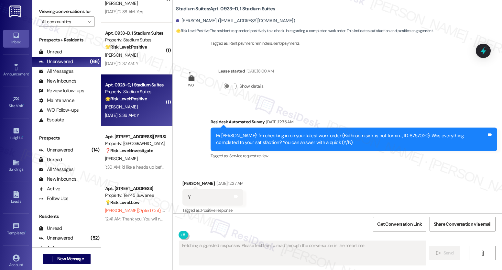
scroll to position [609, 0]
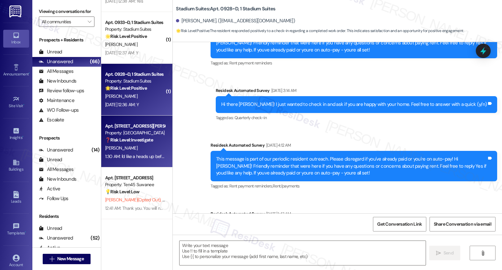
type textarea "Fetching suggested responses. Please feel free to read through the conversation…"
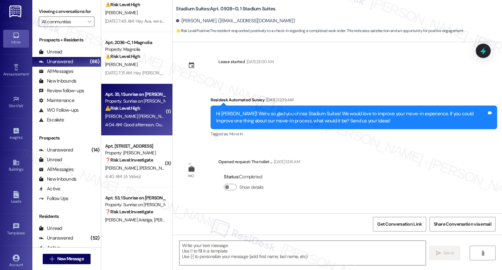
scroll to position [2249, 0]
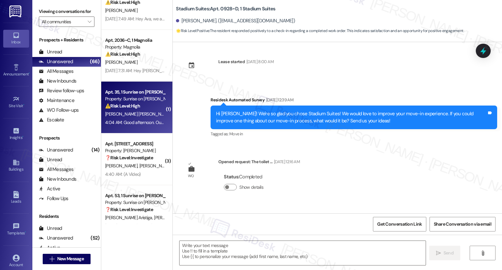
click at [131, 129] on div "Apt. 35, 1 Sunrise on [PERSON_NAME] Property: Sunrise on [PERSON_NAME] ⚠️ Risk …" at bounding box center [136, 108] width 71 height 52
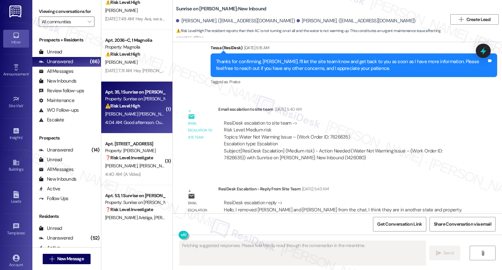
scroll to position [1310, 0]
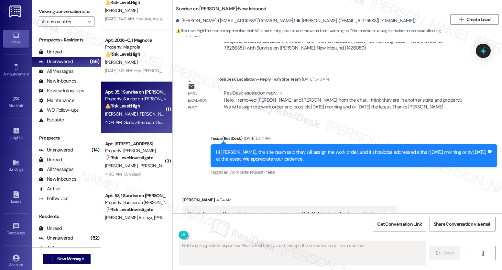
click at [131, 132] on div "Apt. 35, 1 Sunrise on [PERSON_NAME] Property: Sunrise on [PERSON_NAME] ⚠️ Risk …" at bounding box center [136, 108] width 71 height 52
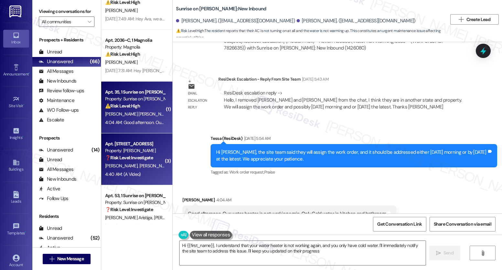
type textarea "Hi {{first_name}}, I understand that your water heater is not working again, an…"
click at [140, 163] on span "[PERSON_NAME]" at bounding box center [156, 166] width 32 height 6
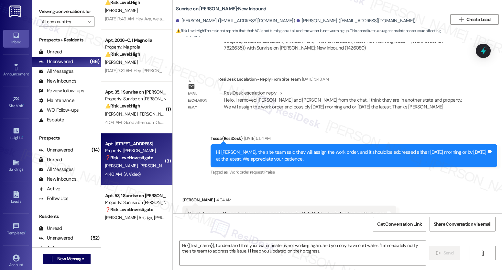
type textarea "Fetching suggested responses. Please feel free to read through the conversation…"
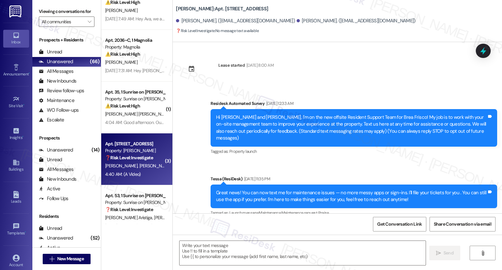
scroll to position [3782, 0]
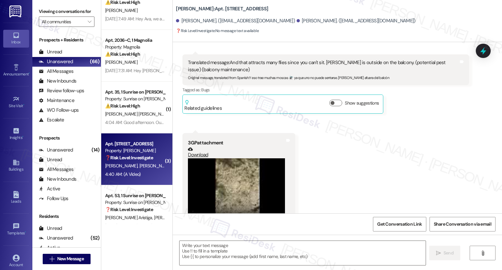
type textarea "Fetching suggested responses. Please feel free to read through the conversation…"
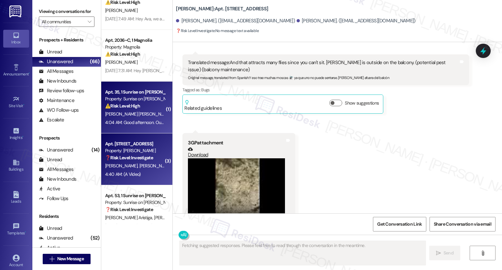
scroll to position [2365, 0]
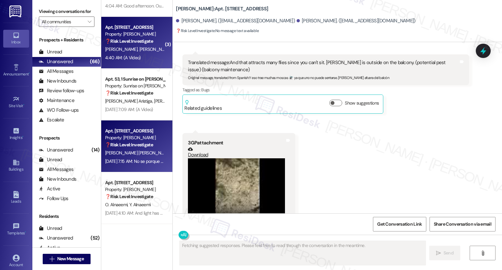
click at [143, 124] on div "Apt. 11307, [STREET_ADDRESS] Property: Brea Frisco ❓ Risk Level: Investigate [P…" at bounding box center [136, 146] width 71 height 52
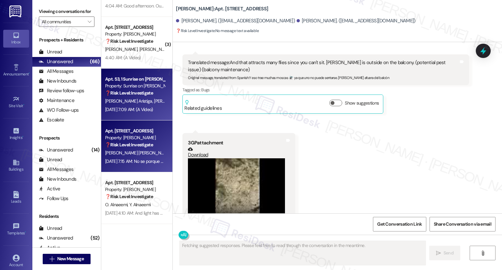
click at [142, 98] on div "[PERSON_NAME] Aristiga [PERSON_NAME] [PERSON_NAME]" at bounding box center [135, 101] width 61 height 8
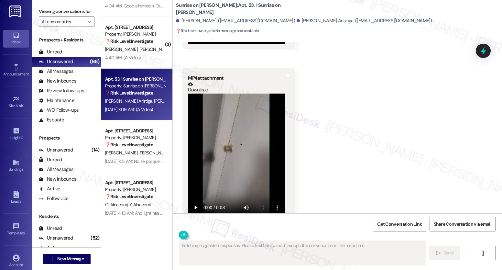
scroll to position [782, 0]
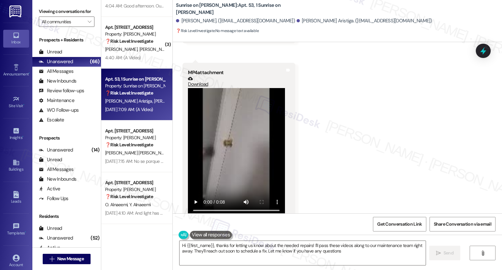
type textarea "Hi {{first_name}}, thanks for letting us know about the needed repairs! I'll pa…"
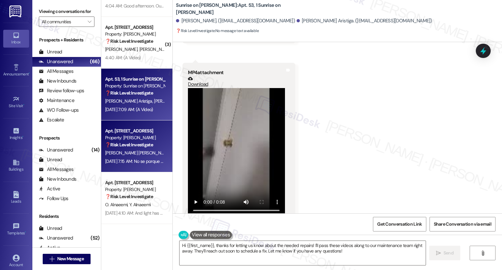
click at [156, 141] on div "❓ Risk Level: Investigate" at bounding box center [135, 144] width 60 height 7
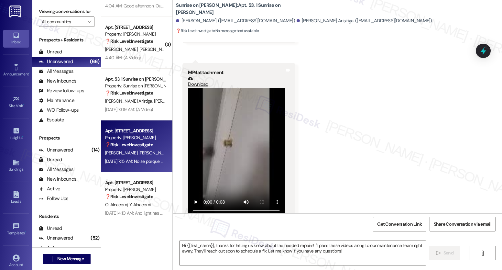
type textarea "Fetching suggested responses. Please feel free to read through the conversation…"
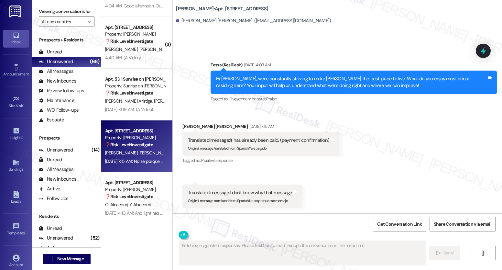
scroll to position [467, 0]
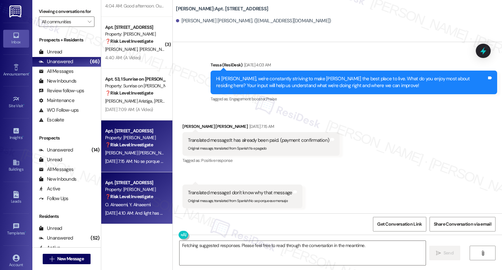
click at [121, 182] on div "Apt. [STREET_ADDRESS]" at bounding box center [135, 182] width 60 height 7
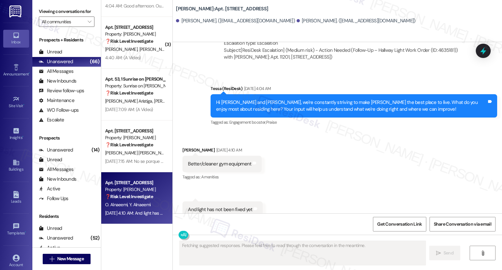
scroll to position [341, 0]
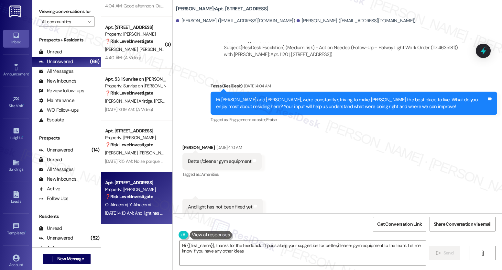
type textarea "Hi {{first_name}}, thanks for the feedback! I'll pass along your suggestion for…"
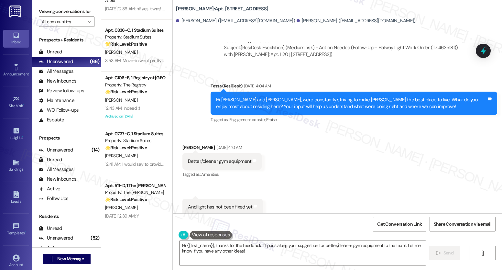
scroll to position [0, 0]
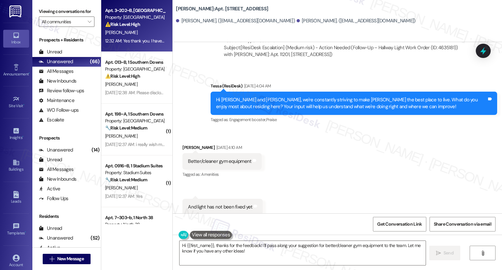
click at [136, 25] on strong "⚠️ Risk Level: High" at bounding box center [122, 24] width 35 height 6
type textarea "Fetching suggested responses. Please feel free to read through the conversation…"
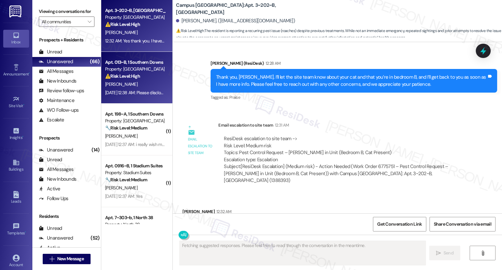
scroll to position [544, 0]
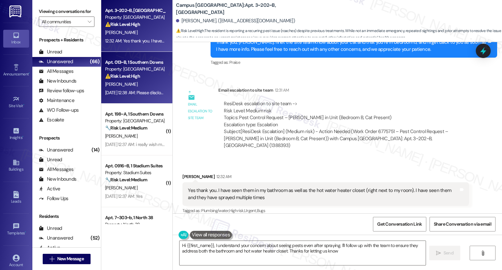
type textarea "Hi {{first_name}}, I understand your concern about seeing pests even after spra…"
click at [118, 89] on div "[DATE] 12:38 AM: Please disclose the circumstances before you make someone live…" at bounding box center [135, 93] width 61 height 8
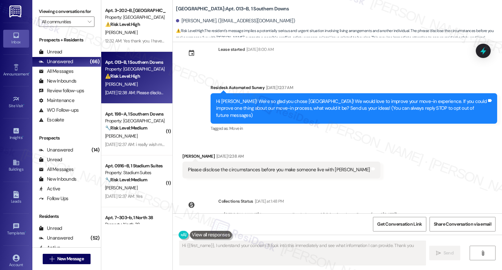
scroll to position [0, 0]
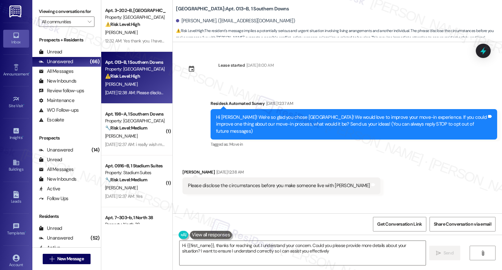
type textarea "Hi {{first_name}}, thanks for reaching out. I understand your concern. Could yo…"
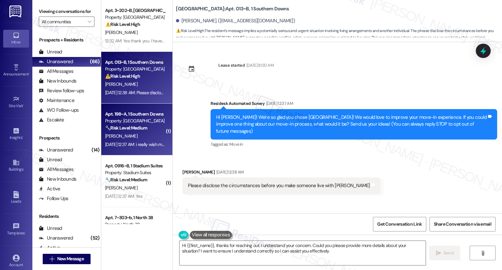
click at [140, 129] on strong "🔧 Risk Level: Medium" at bounding box center [126, 128] width 42 height 6
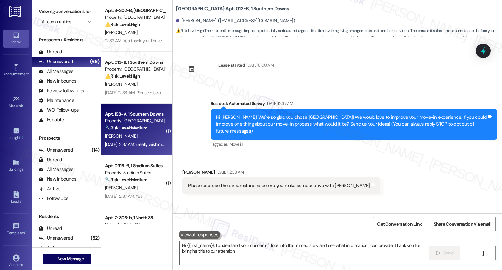
type textarea "Hi {{first_name}}, I understand your concern. I'll look into this immediately a…"
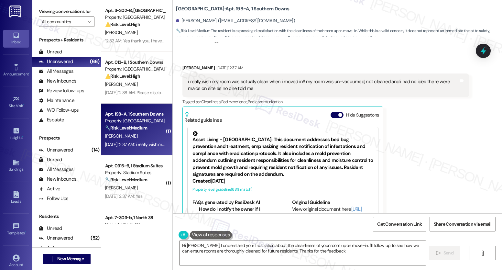
type textarea "Hi [PERSON_NAME], I understand your frustration about the cleanliness of your r…"
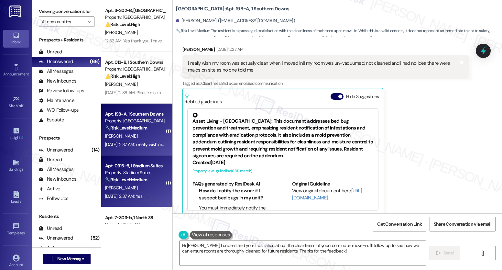
click at [138, 185] on div "[PERSON_NAME]" at bounding box center [135, 188] width 61 height 8
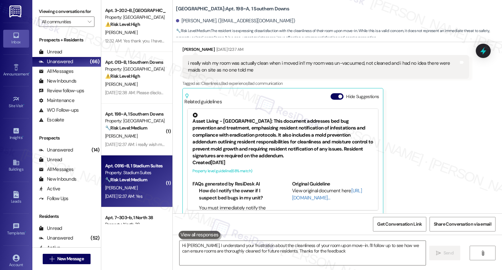
type textarea "Hi [PERSON_NAME], I understand your frustration about the cleanliness of your r…"
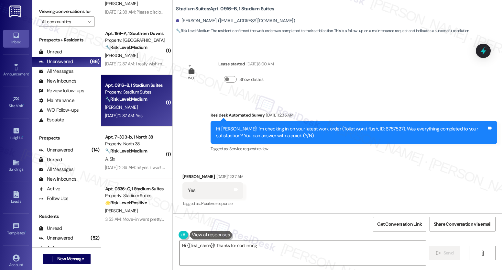
scroll to position [95, 0]
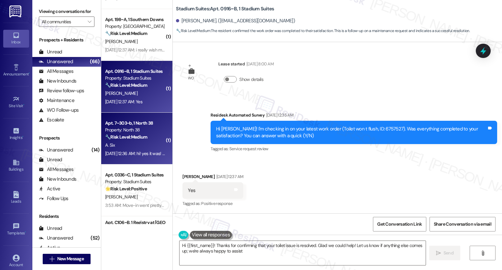
type textarea "Hi {{first_name}}! Thanks for confirming that your toilet issue is resolved. Gl…"
click at [154, 138] on div "🔧 Risk Level: Medium The resident confirms the work order was completed to thei…" at bounding box center [135, 137] width 60 height 7
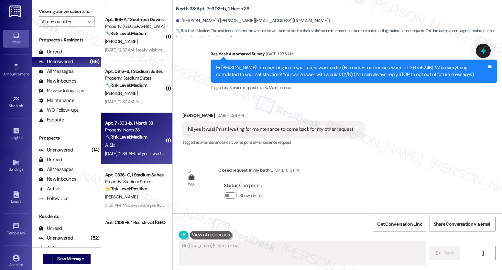
scroll to position [113, 0]
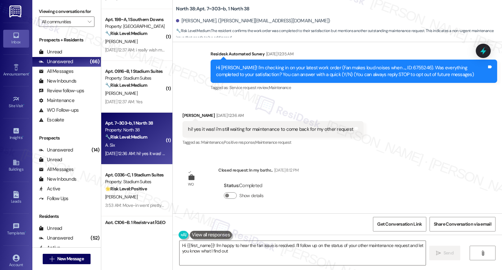
type textarea "Hi {{first_name}}! I'm happy to hear the fan issue is resolved. I'll follow up …"
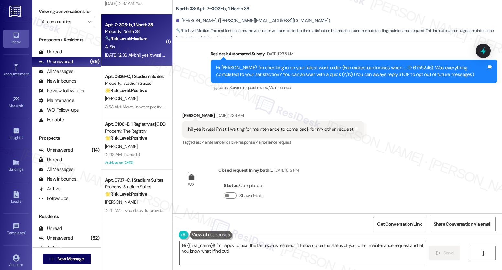
scroll to position [206, 0]
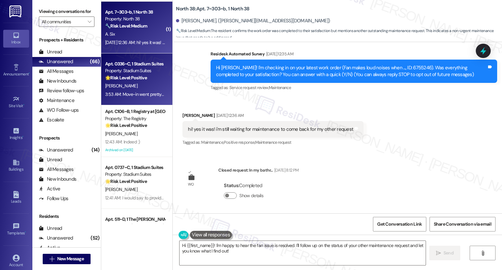
click at [137, 96] on div "3:53 AM: Move-in went pretty smoothly overall! I wish the information on the ye…" at bounding box center [482, 94] width 754 height 6
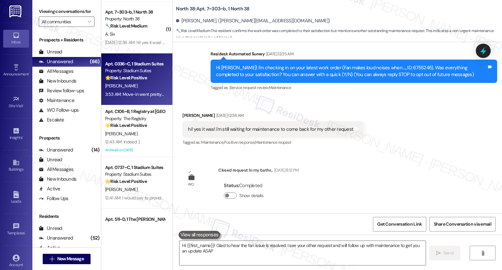
type textarea "Hi {{first_name}}! Glad to hear the fan issue is resolved. I see your other req…"
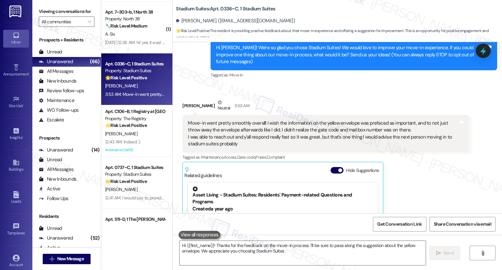
type textarea "Hi {{first_name}}! Thanks for the feedback on the move-in process. I'll be sure…"
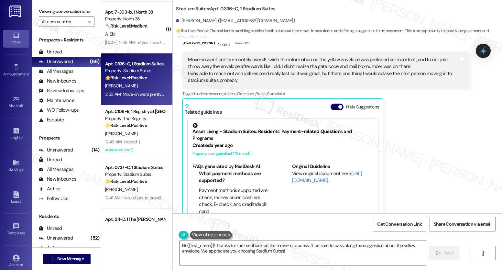
scroll to position [156, 0]
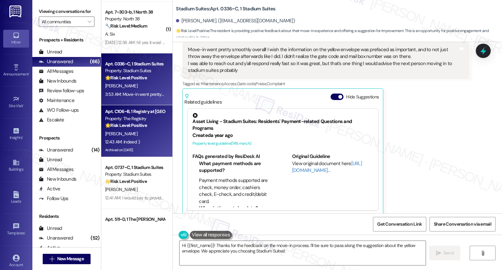
click at [107, 128] on div "🌟 Risk Level: Positive The resident is expressing satisfaction with the complet…" at bounding box center [135, 125] width 60 height 7
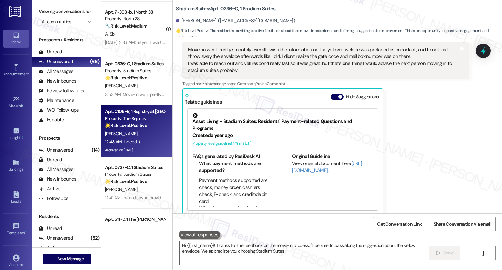
type textarea "Hi {{first_name}}! Thanks for the feedback on the move-in process. I'll be sure…"
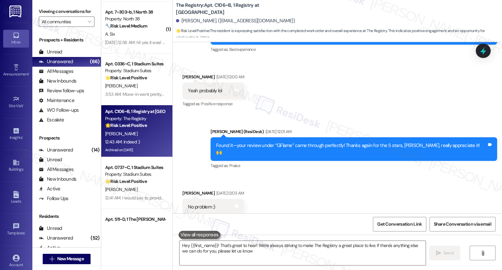
type textarea "Hey {{first_name}}! That's great to hear! We're always striving to make The Reg…"
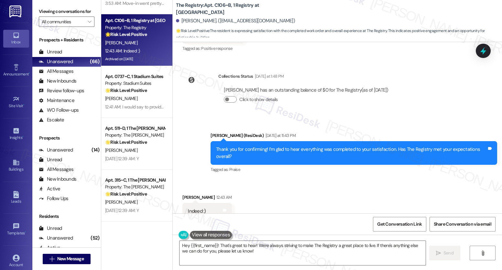
scroll to position [311, 0]
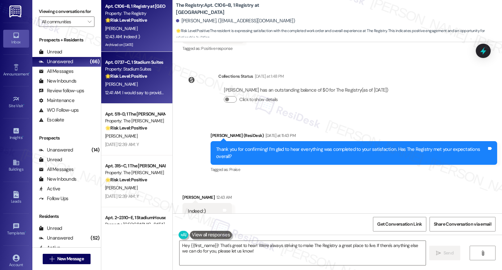
click at [140, 81] on div "[PERSON_NAME]" at bounding box center [135, 84] width 61 height 8
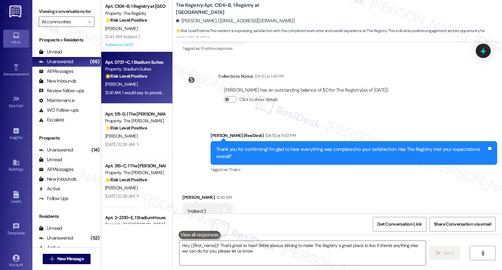
type textarea "Hey {{first_name}}! That's great to hear! We're always striving to make The Reg…"
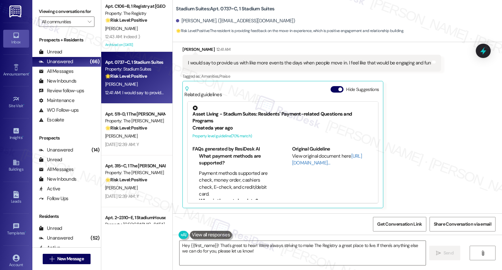
scroll to position [116, 0]
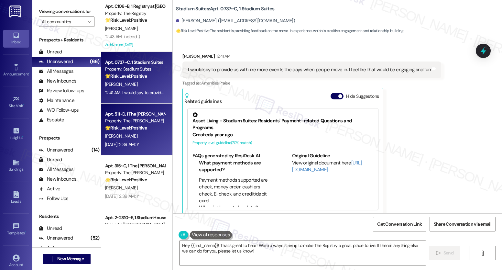
click at [144, 134] on div "[PERSON_NAME]" at bounding box center [135, 136] width 61 height 8
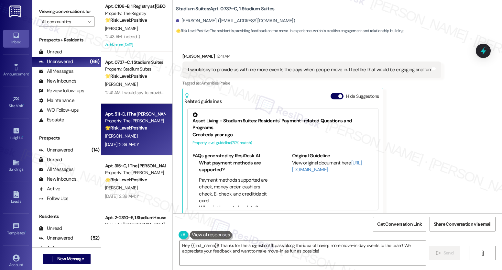
type textarea "Fetching suggested responses. Please feel free to read through the conversation…"
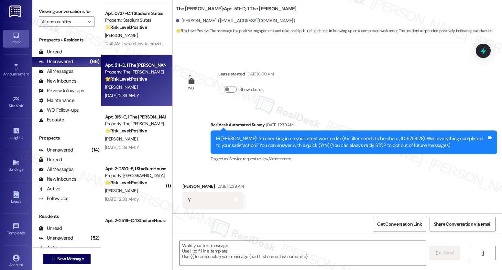
scroll to position [362, 0]
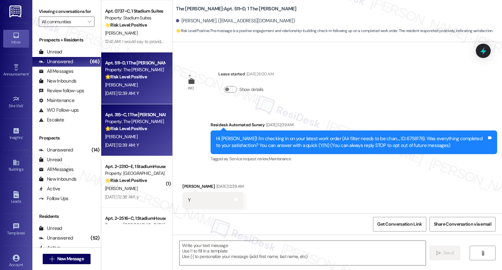
click at [145, 124] on div "Property: The [PERSON_NAME]" at bounding box center [135, 121] width 60 height 7
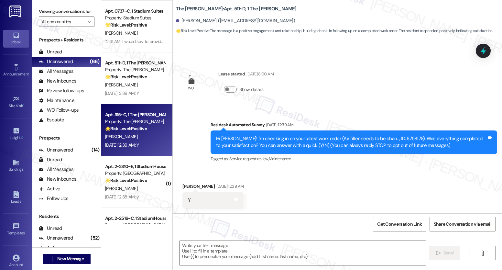
type textarea "Fetching suggested responses. Please feel free to read through the conversation…"
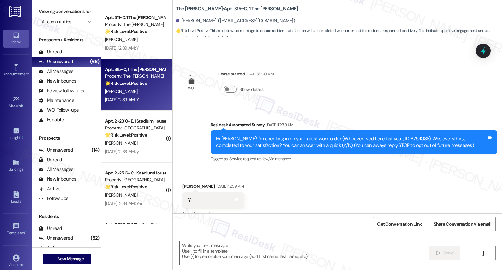
scroll to position [414, 0]
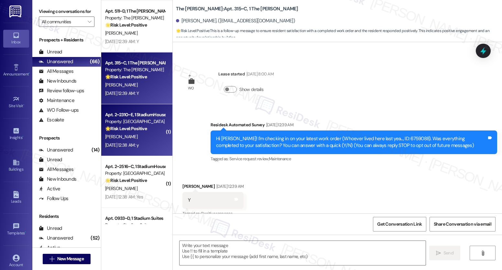
click at [148, 121] on div "Property: [GEOGRAPHIC_DATA]" at bounding box center [135, 121] width 60 height 7
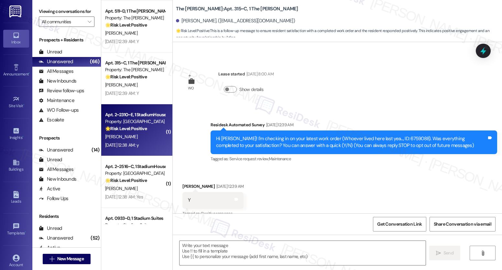
type textarea "Fetching suggested responses. Please feel free to read through the conversation…"
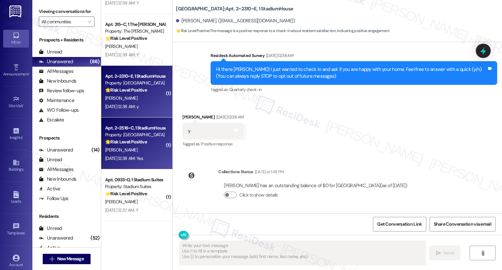
scroll to position [460, 0]
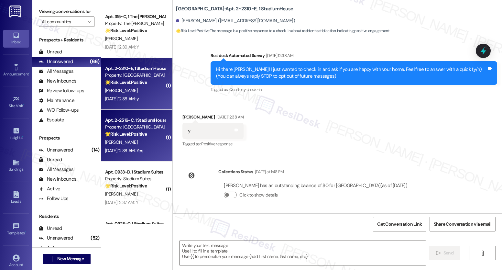
click at [143, 136] on div "🌟 Risk Level: Positive The resident responded positively to a check-in regardin…" at bounding box center [135, 134] width 60 height 7
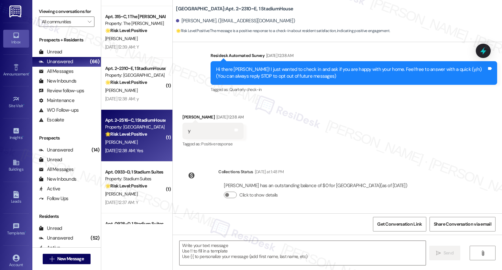
type textarea "Fetching suggested responses. Please feel free to read through the conversation…"
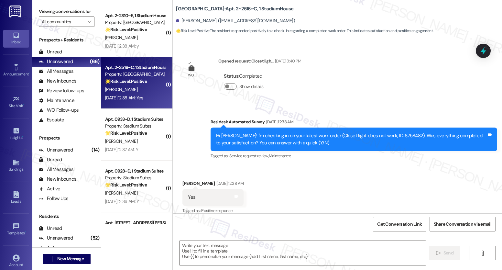
scroll to position [514, 0]
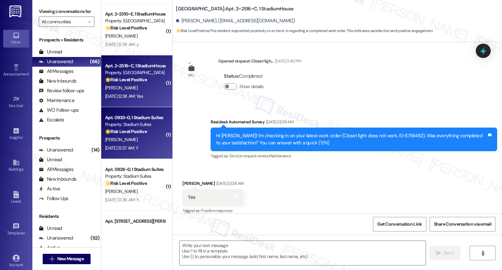
click at [146, 131] on div "🌟 Risk Level: Positive The resident responded positively to a check-in regardin…" at bounding box center [135, 131] width 60 height 7
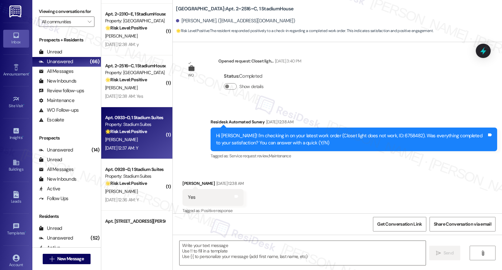
type textarea "Fetching suggested responses. Please feel free to read through the conversation…"
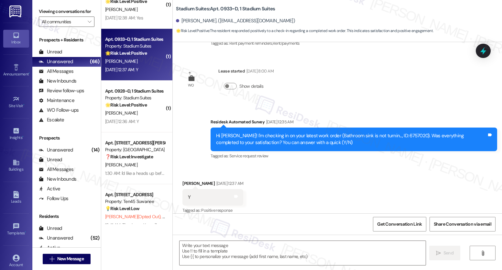
scroll to position [614, 0]
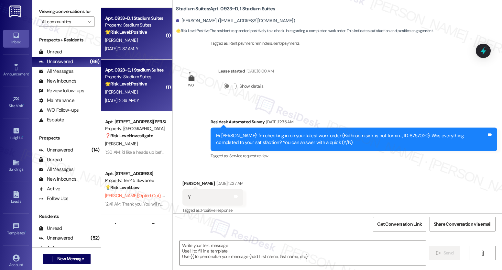
click at [151, 110] on div "Apt. 0928~D, 1 Stadium Suites Property: Stadium Suites 🌟 Risk Level: Positive T…" at bounding box center [136, 86] width 71 height 52
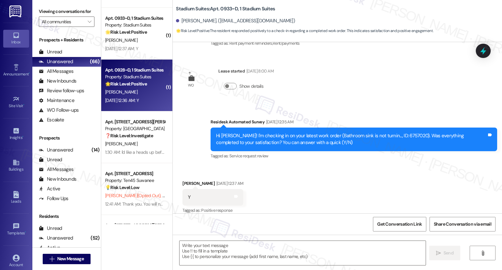
type textarea "Fetching suggested responses. Please feel free to read through the conversation…"
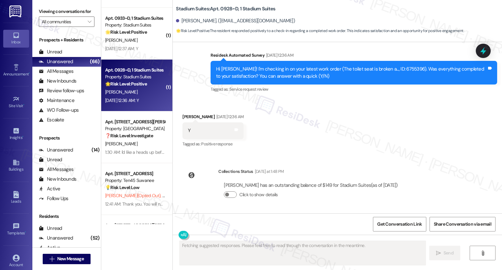
scroll to position [561, 0]
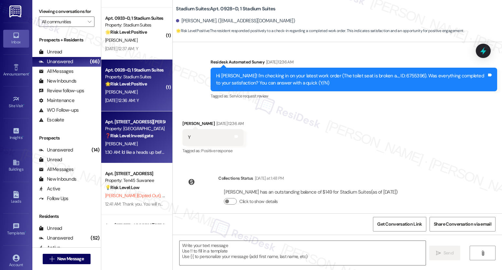
click at [143, 131] on div "Property: [GEOGRAPHIC_DATA]" at bounding box center [135, 128] width 60 height 7
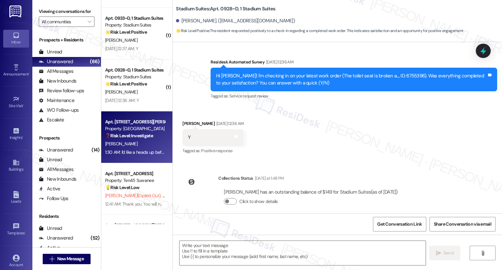
type textarea "Fetching suggested responses. Please feel free to read through the conversation…"
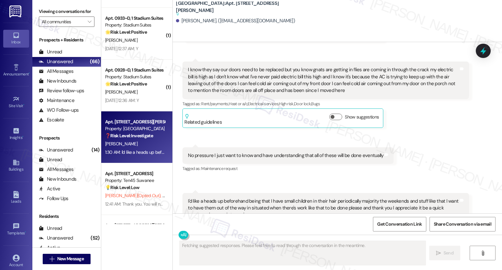
scroll to position [1621, 0]
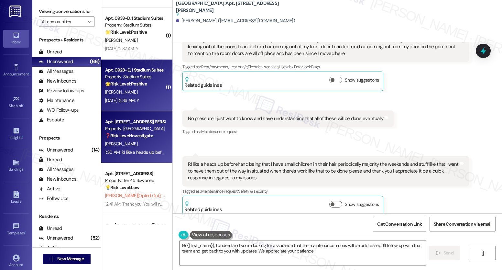
type textarea "Hi {{first_name}}, I understand you're looking for assurance that the maintenan…"
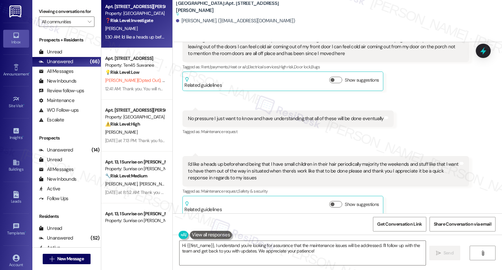
scroll to position [730, 0]
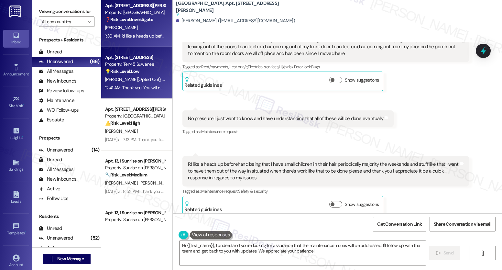
click at [150, 84] on div "12:41 AM: Thank you. You will no longer receive texts from this thread. Please …" at bounding box center [135, 88] width 61 height 8
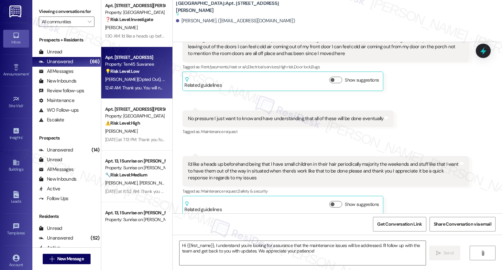
type textarea "Fetching suggested responses. Please feel free to read through the conversation…"
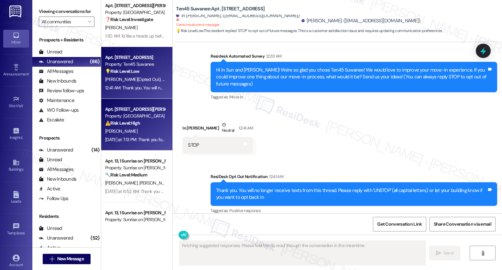
click at [152, 121] on div "⚠️ Risk Level: High The resident reports a malfunctioning air conditioner with …" at bounding box center [135, 123] width 60 height 7
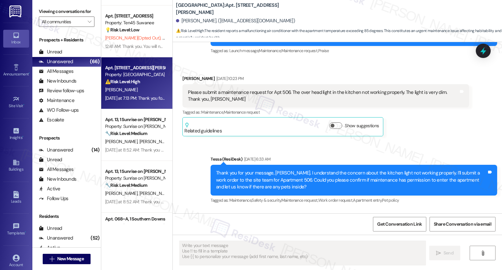
scroll to position [780, 0]
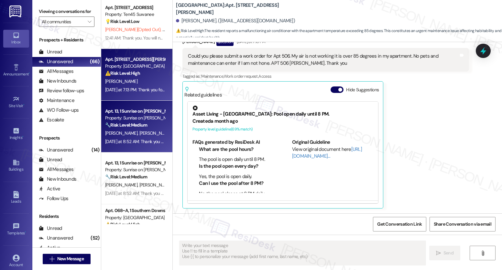
click at [142, 133] on div "[PERSON_NAME] [PERSON_NAME]" at bounding box center [135, 133] width 61 height 8
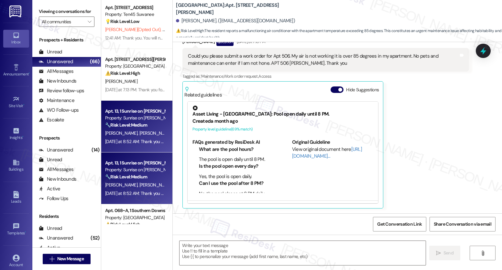
type textarea "Fetching suggested responses. Please feel free to read through the conversation…"
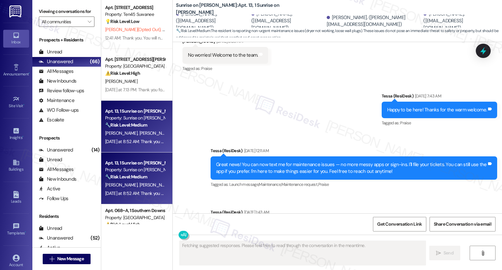
scroll to position [696, 0]
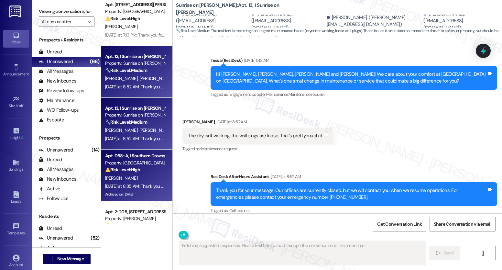
click at [123, 169] on strong "⚠️ Risk Level: High" at bounding box center [122, 170] width 35 height 6
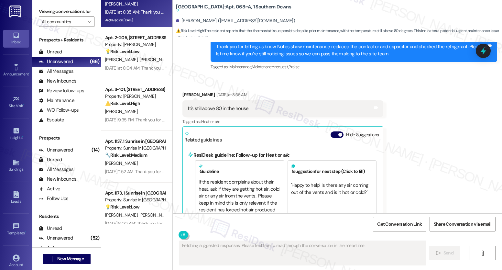
scroll to position [1004, 0]
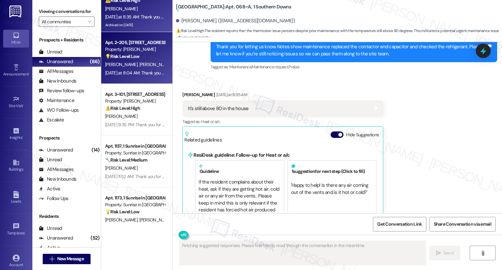
click at [148, 71] on div "[DATE] at 8:04 AM: Thank you for your message. Our offices are currently closed…" at bounding box center [304, 73] width 398 height 6
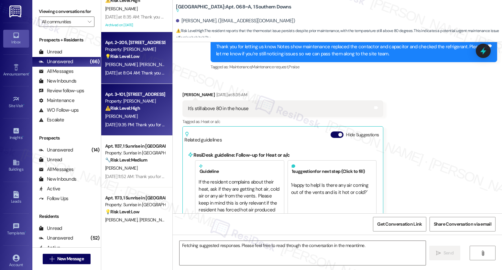
click at [149, 119] on div "[PERSON_NAME]" at bounding box center [135, 116] width 61 height 8
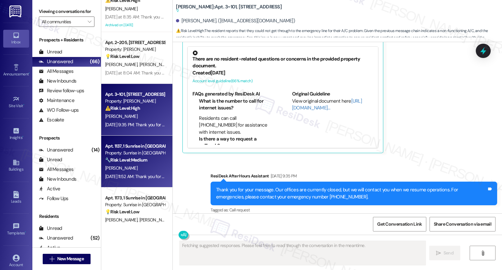
click at [127, 150] on div "Property: Sunrise in [GEOGRAPHIC_DATA]" at bounding box center [135, 153] width 60 height 7
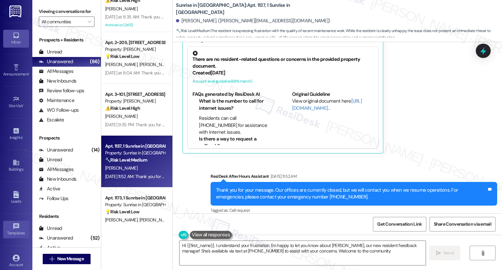
type textarea "Hi {{first_name}}, I understand your frustration. I'm happy to let you know abo…"
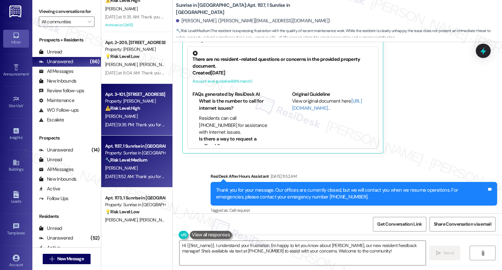
click at [144, 106] on div "⚠️ Risk Level: High The resident reports that they could not get through to the…" at bounding box center [135, 108] width 60 height 7
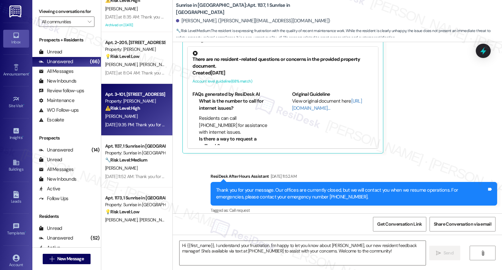
type textarea "Fetching suggested responses. Please feel free to read through the conversation…"
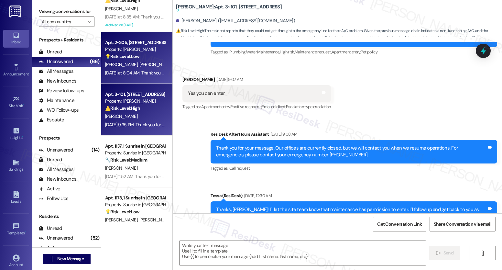
type textarea "Fetching suggested responses. Please feel free to read through the conversation…"
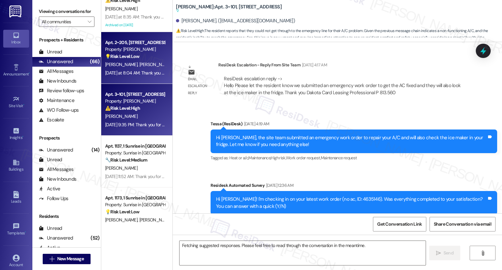
click at [157, 49] on div "Property: [PERSON_NAME]" at bounding box center [135, 49] width 60 height 7
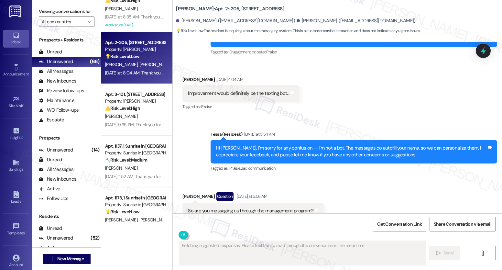
scroll to position [2501, 0]
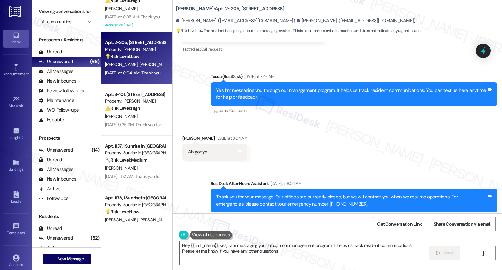
type textarea "Hey {{first_name}}, yes, I am messaging you through our management program. It …"
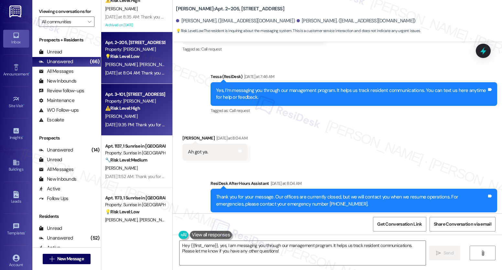
click at [121, 89] on div "Apt. 3~101, [STREET_ADDRESS] Property: [PERSON_NAME] ⚠️ Risk Level: High The re…" at bounding box center [136, 110] width 71 height 52
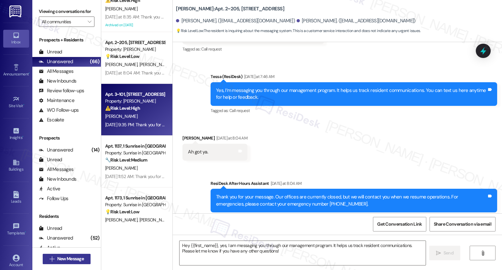
type textarea "Fetching suggested responses. Please feel free to read through the conversation…"
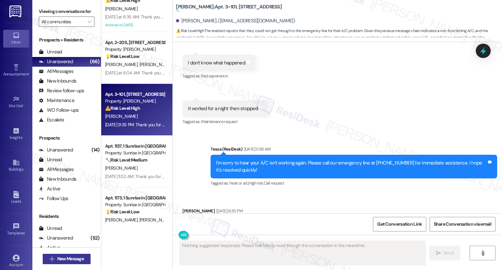
scroll to position [2326, 0]
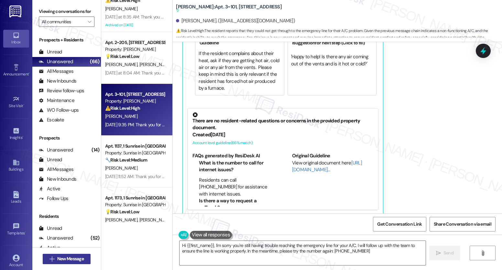
type textarea "Hi {{first_name}}, I'm sorry you're still having trouble reaching the emergency…"
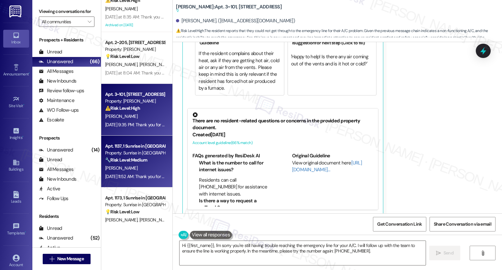
click at [123, 151] on div "Property: Sunrise in [GEOGRAPHIC_DATA]" at bounding box center [135, 153] width 60 height 7
type textarea "Fetching suggested responses. Please feel free to read through the conversation…"
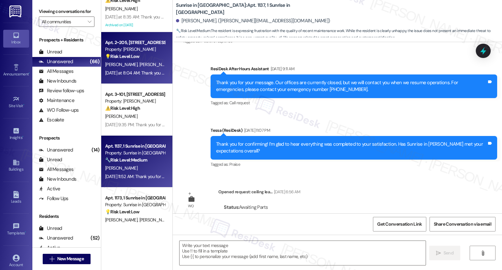
type textarea "Fetching suggested responses. Please feel free to read through the conversation…"
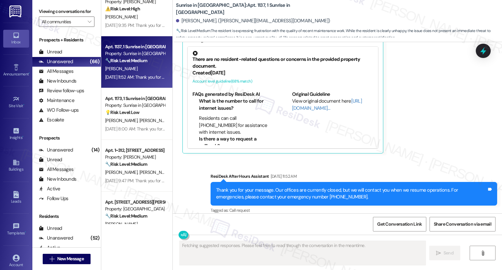
scroll to position [1105, 0]
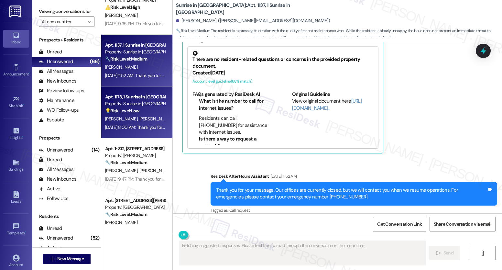
click at [124, 126] on div "[DATE] 8:00 AM: Thank you for your message. Our offices are currently closed, b…" at bounding box center [302, 127] width 394 height 6
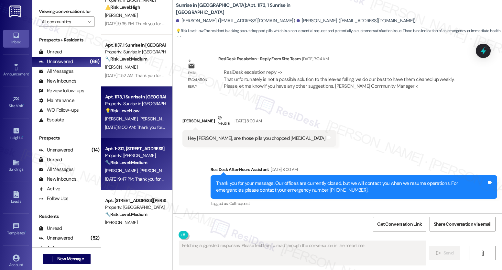
scroll to position [397, 0]
click at [140, 170] on span "[PERSON_NAME]" at bounding box center [156, 171] width 32 height 6
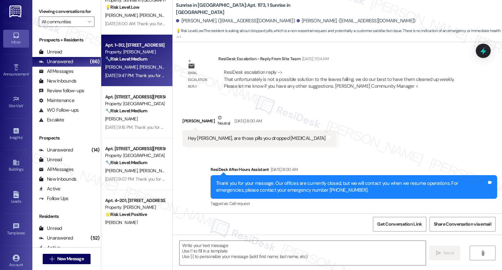
scroll to position [1220, 0]
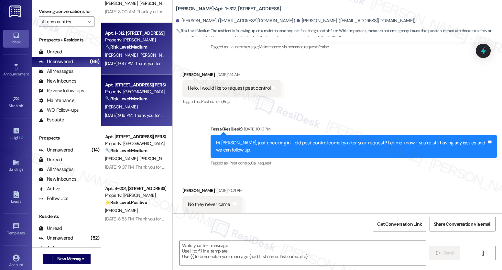
click at [148, 96] on div "🔧 Risk Level: Medium The resident is requesting maintenance for a tub. Without …" at bounding box center [135, 98] width 60 height 7
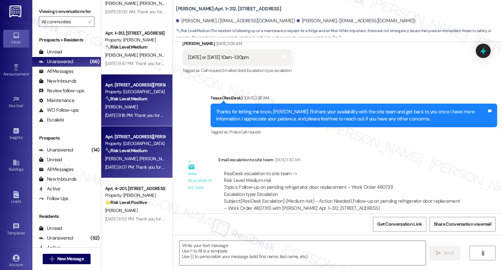
type textarea "Fetching suggested responses. Please feel free to read through the conversation…"
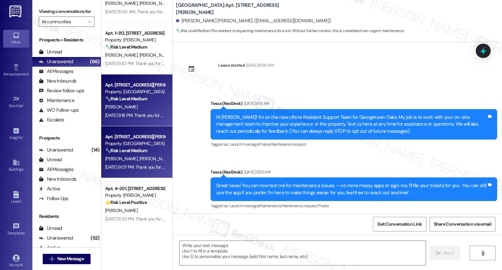
scroll to position [619, 0]
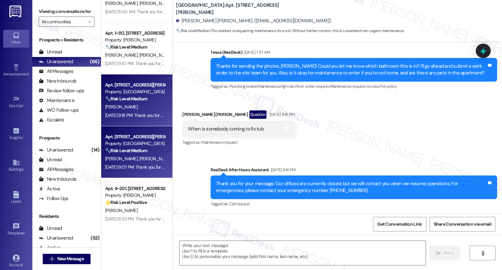
click at [134, 144] on div "Property: [GEOGRAPHIC_DATA]" at bounding box center [135, 143] width 60 height 7
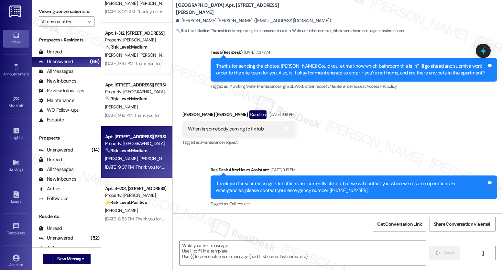
scroll to position [1264, 0]
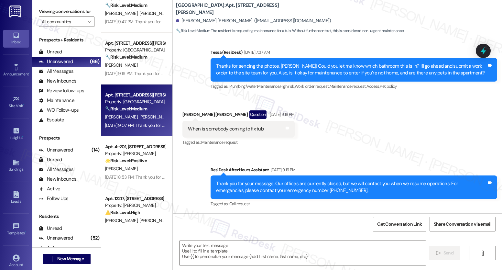
type textarea "Fetching suggested responses. Please feel free to read through the conversation…"
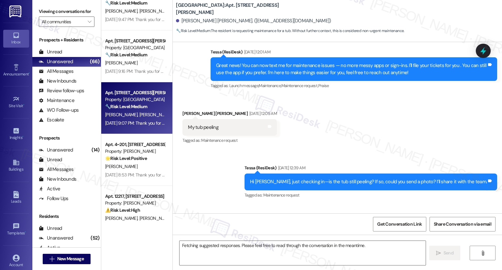
scroll to position [1271, 0]
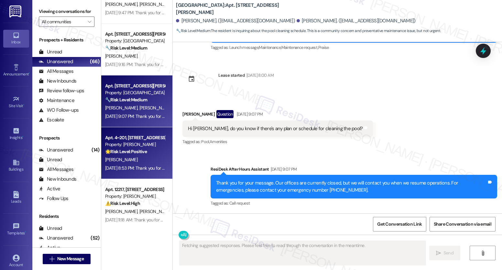
click at [127, 145] on div "Property: [PERSON_NAME]" at bounding box center [135, 144] width 60 height 7
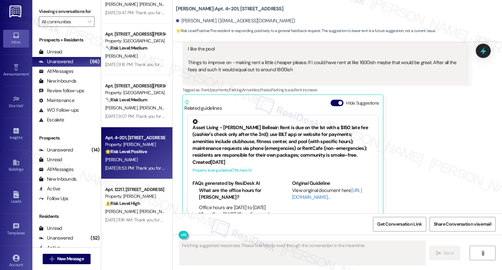
scroll to position [648, 0]
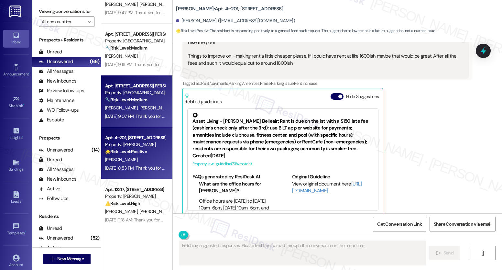
click at [143, 109] on div "[PERSON_NAME] [PERSON_NAME]" at bounding box center [135, 108] width 61 height 8
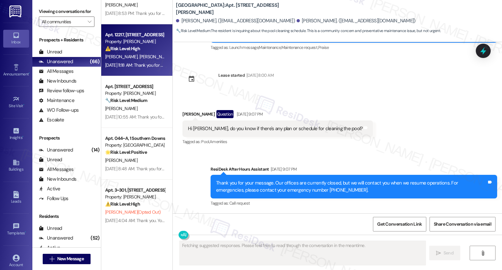
scroll to position [1296, 0]
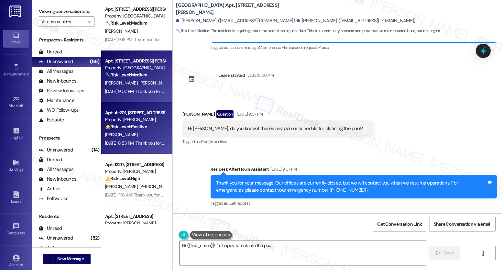
type textarea "Hi {{first_name}}! I'm happy to look into the pool"
click at [129, 117] on div "Property: [PERSON_NAME]" at bounding box center [135, 119] width 60 height 7
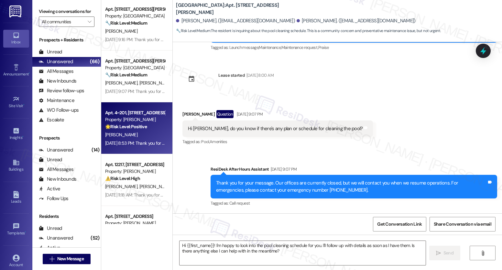
type textarea "Fetching suggested responses. Please feel free to read through the conversation…"
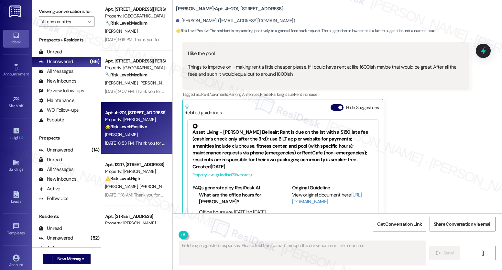
scroll to position [648, 0]
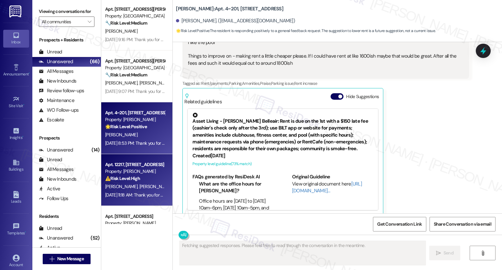
click at [130, 169] on div "Property: [PERSON_NAME]" at bounding box center [135, 171] width 60 height 7
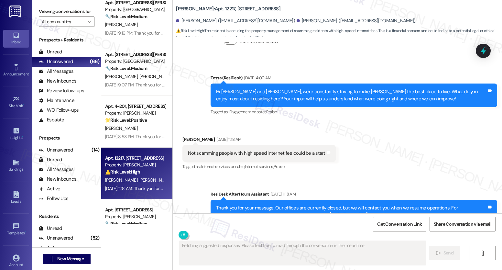
scroll to position [666, 0]
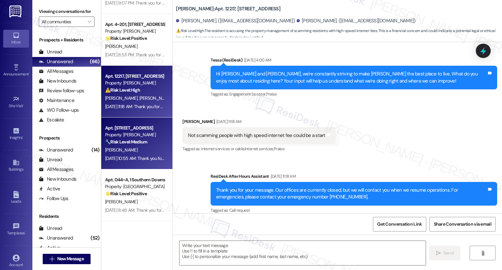
click at [145, 135] on div "Property: [PERSON_NAME]" at bounding box center [135, 134] width 60 height 7
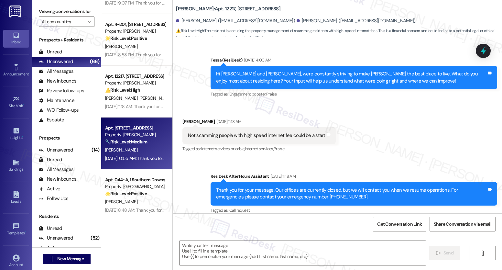
type textarea "Fetching suggested responses. Please feel free to read through the conversation…"
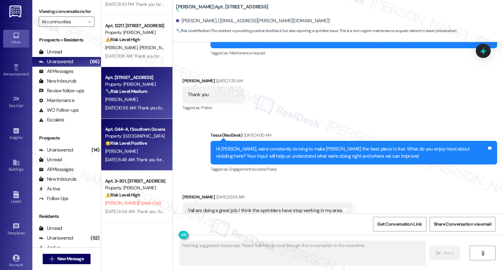
scroll to position [461, 0]
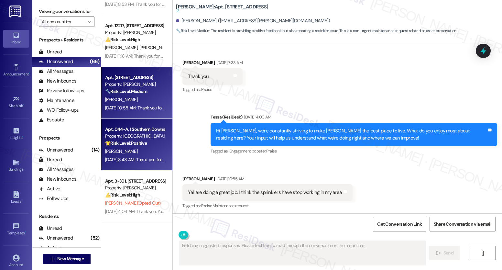
click at [142, 140] on strong "🌟 Risk Level: Positive" at bounding box center [126, 143] width 42 height 6
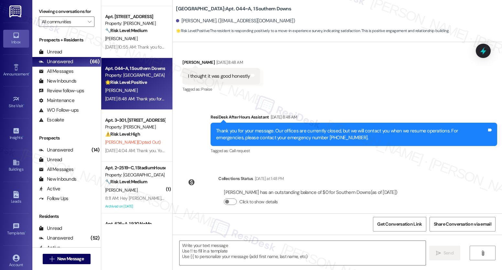
scroll to position [1500, 0]
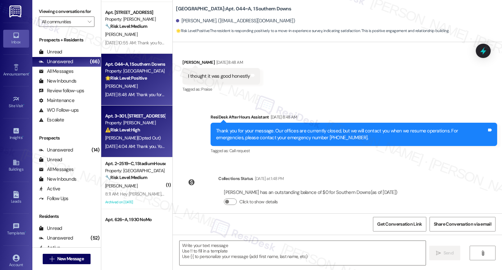
click at [128, 126] on div "Property: [PERSON_NAME]" at bounding box center [135, 122] width 60 height 7
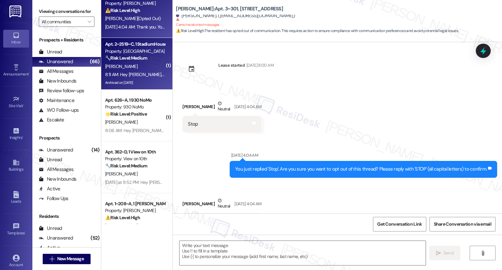
scroll to position [21, 0]
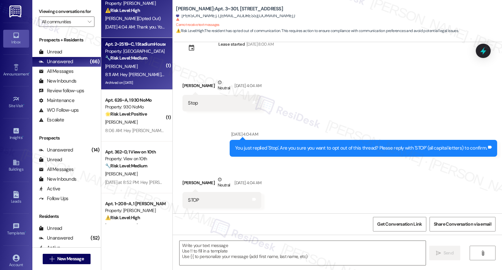
type textarea "Fetching suggested responses. Please feel free to read through the conversation…"
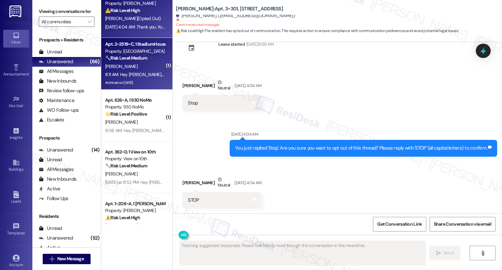
click at [147, 65] on div "[PERSON_NAME]" at bounding box center [135, 66] width 61 height 8
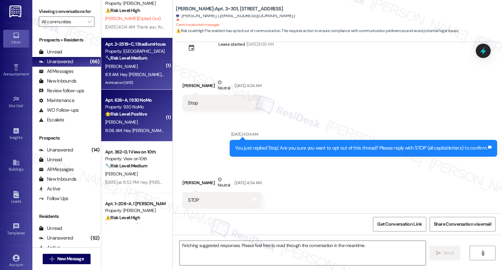
click at [151, 107] on div "Property: 930 NoMo" at bounding box center [135, 107] width 60 height 7
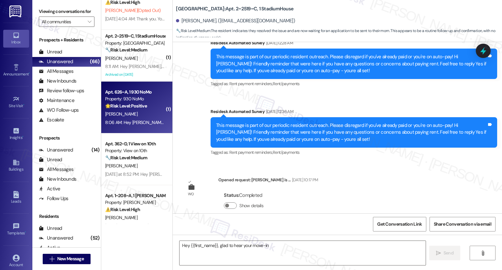
scroll to position [1631, 0]
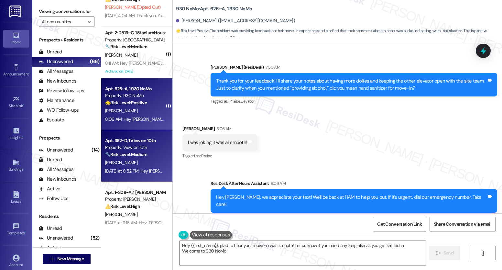
type textarea "Hey {{first_name}}, glad to hear your move-in was smooth! Let us know if you ne…"
click at [129, 172] on div "[DATE] at 8:52 PM: Hey [PERSON_NAME], we appreciate your text! We'll be back at…" at bounding box center [250, 171] width 291 height 6
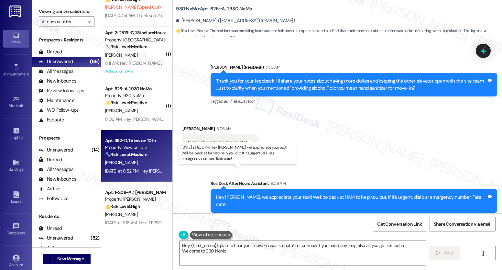
type textarea "Fetching suggested responses. Please feel free to read through the conversation…"
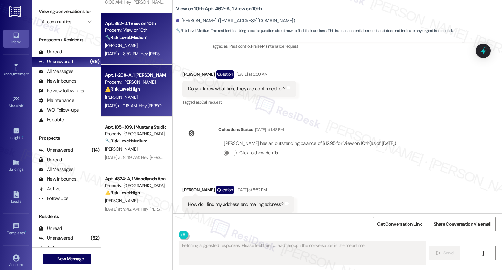
click at [136, 96] on div "[PERSON_NAME]" at bounding box center [135, 97] width 61 height 8
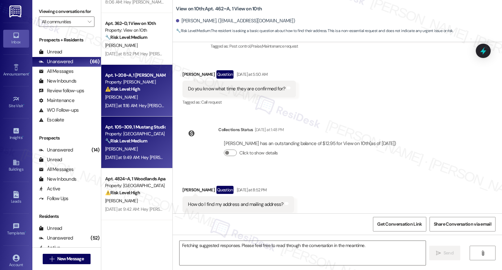
click at [143, 139] on strong "🔧 Risk Level: Medium" at bounding box center [126, 141] width 42 height 6
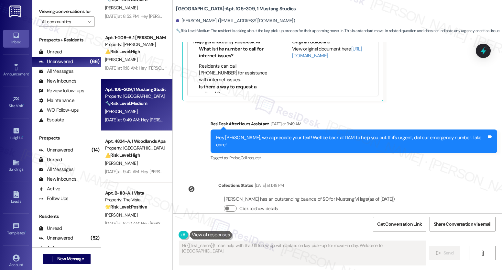
type textarea "Hi {{first_name}}! I can help with that! I'll follow up with details on key pic…"
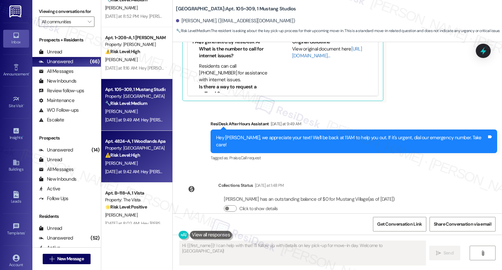
click at [124, 152] on strong "⚠️ Risk Level: High" at bounding box center [122, 155] width 35 height 6
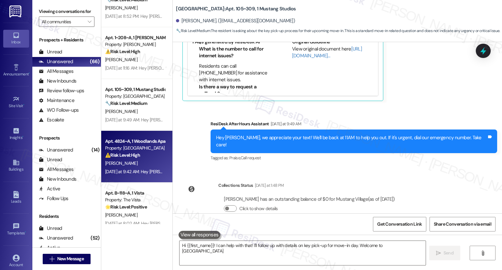
type textarea "Hi {{first_name}}! I can help with that! I'll follow up with details on key pic…"
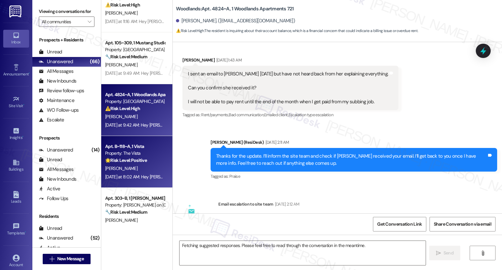
click at [125, 152] on div "Property: The Vista" at bounding box center [135, 153] width 60 height 7
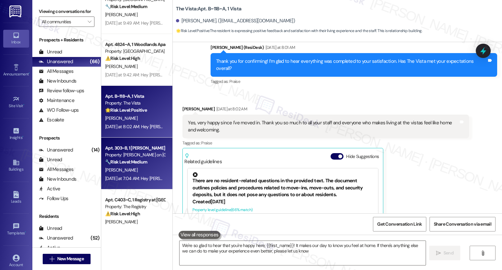
type textarea "We're so glad to hear that you're happy here, {{first_name}}! It makes our day …"
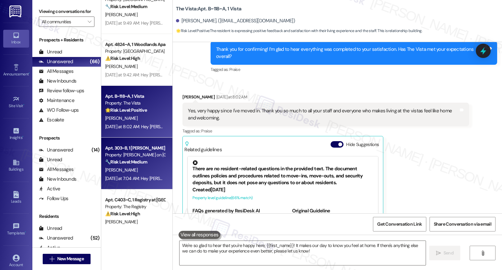
click at [135, 153] on div "Property: [PERSON_NAME] on [GEOGRAPHIC_DATA]" at bounding box center [135, 154] width 60 height 7
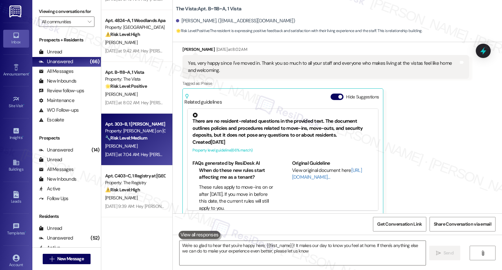
type textarea "We're so glad to hear that you're happy here, {{first_name}}! It makes our day …"
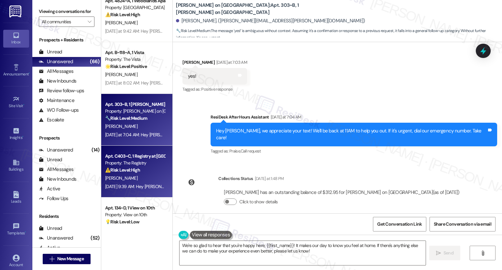
click at [131, 157] on div "Apt. C403~C, 1 Registry at [GEOGRAPHIC_DATA]" at bounding box center [135, 156] width 60 height 7
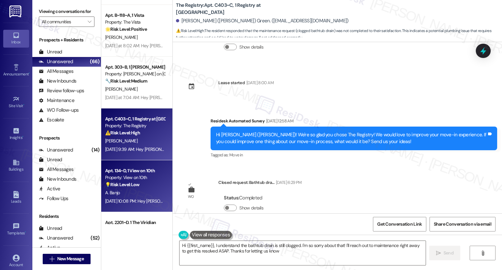
type textarea "Hi {{first_name}}, I understand the bathtub drain is still clogged. I'm so sorr…"
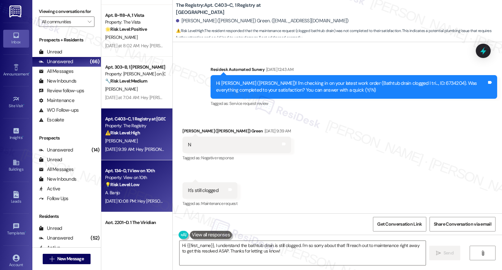
click at [118, 180] on div "Property: View on 10th" at bounding box center [135, 177] width 60 height 7
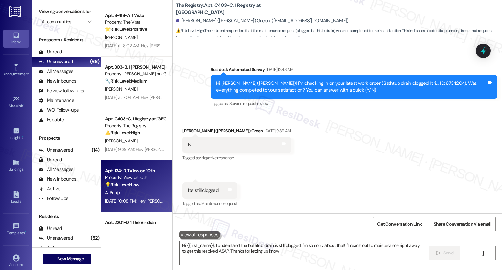
type textarea "Hi {{first_name}}, I understand the bathtub drain is still clogged. I'm so sorr…"
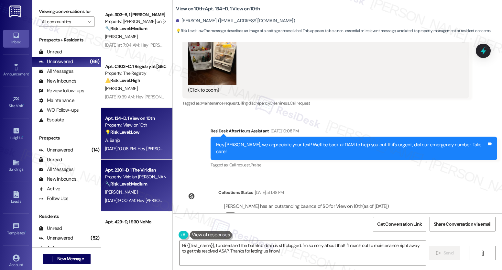
click at [130, 190] on div "[PERSON_NAME]" at bounding box center [135, 192] width 61 height 8
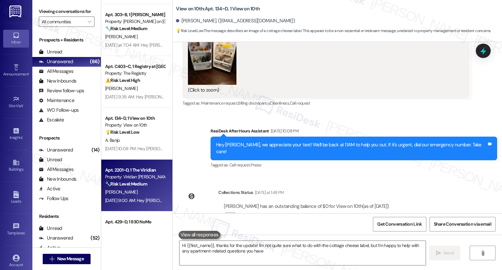
type textarea "Hi {{first_name}}, thanks for the update! I'm not quite sure what to do with th…"
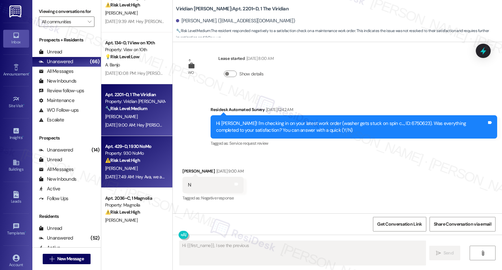
type textarea "Hi {{first_name}}, I see the previous"
click at [121, 162] on strong "⚠️ Risk Level: High" at bounding box center [122, 160] width 35 height 6
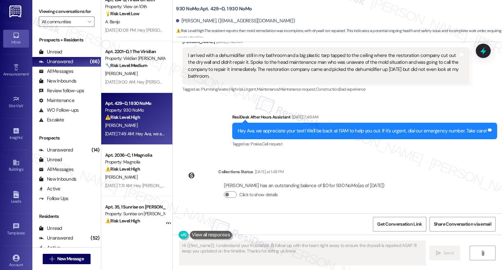
type textarea "Hi {{first_name}}, I understand your frustration. I'll follow up with the team …"
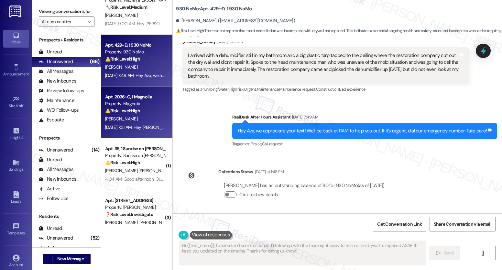
click at [128, 124] on div "[DATE] 7:31 AM: Hey [PERSON_NAME], we appreciate your text! We'll be back at 11…" at bounding box center [247, 127] width 285 height 6
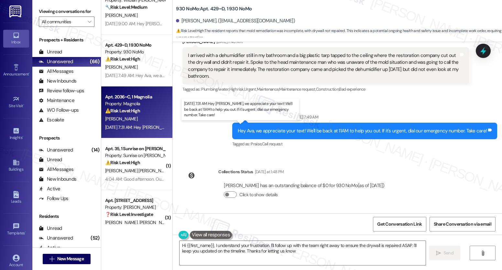
type textarea "Hi {{first_name}}, I understand your frustration. I'll follow up with the team …"
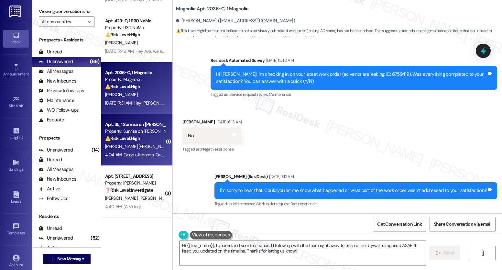
click at [123, 130] on div "Property: Sunrise on [PERSON_NAME]" at bounding box center [135, 131] width 60 height 7
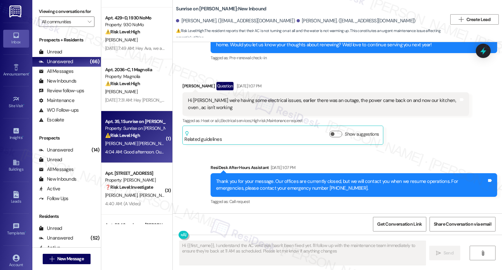
type textarea "Hi {{first_name}}, I understand the AC vent leak hasn't been fixed yet. I'll fo…"
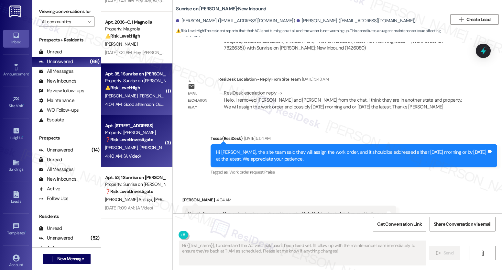
click at [123, 160] on div "4:40 AM: (A Video) 4:40 AM: (A Video)" at bounding box center [135, 156] width 61 height 8
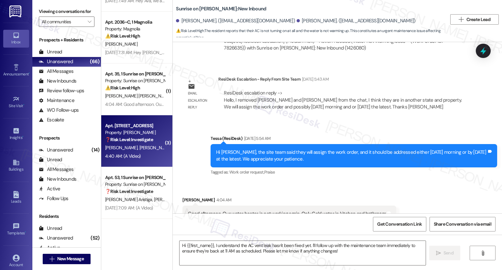
type textarea "Fetching suggested responses. Please feel free to read through the conversation…"
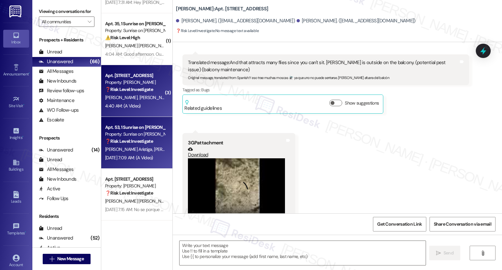
type textarea "Fetching suggested responses. Please feel free to read through the conversation…"
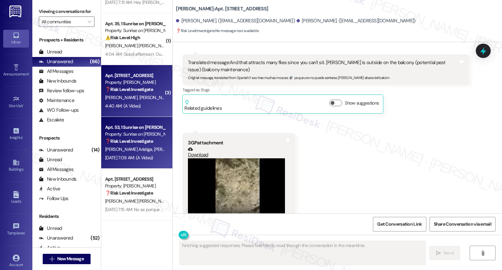
click at [136, 126] on div "Apt. 53, 1 Sunrise on [PERSON_NAME]" at bounding box center [135, 127] width 60 height 7
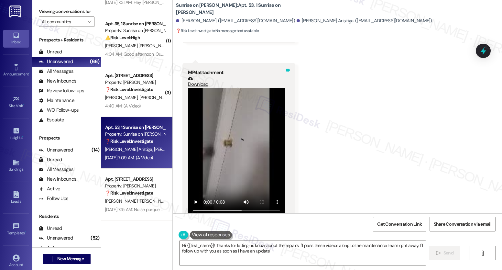
type textarea "Hi {{first_name}}! Thanks for letting us know about the repairs. I'll pass thes…"
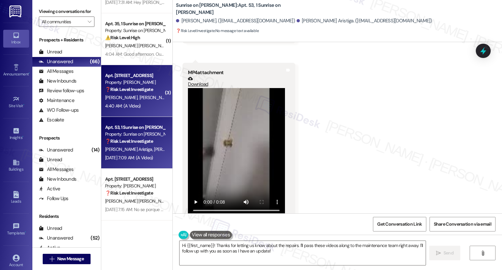
click at [129, 91] on strong "❓ Risk Level: Investigate" at bounding box center [129, 89] width 48 height 6
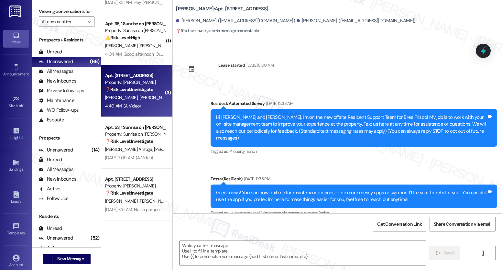
scroll to position [3782, 0]
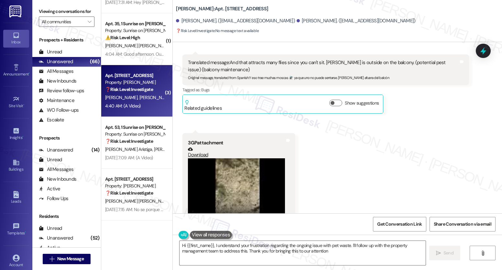
type textarea "Hi {{first_name}}, I understand your frustration regarding the ongoing issue wi…"
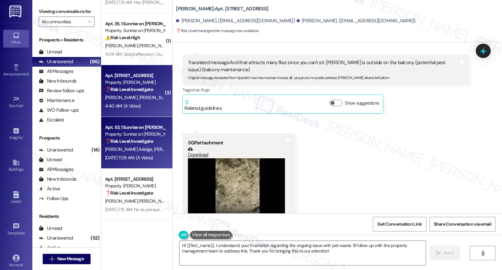
click at [131, 143] on strong "❓ Risk Level: Investigate" at bounding box center [129, 141] width 48 height 6
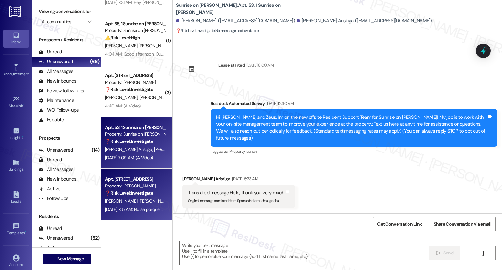
click at [130, 184] on div "Property: [PERSON_NAME]" at bounding box center [135, 186] width 60 height 7
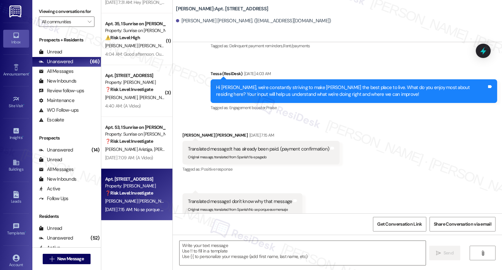
scroll to position [467, 0]
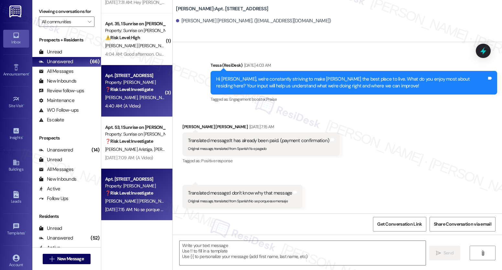
type textarea "Fetching suggested responses. Please feel free to read through the conversation…"
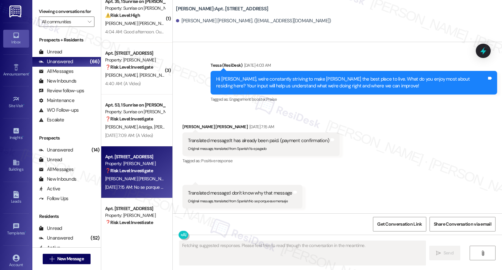
scroll to position [2365, 0]
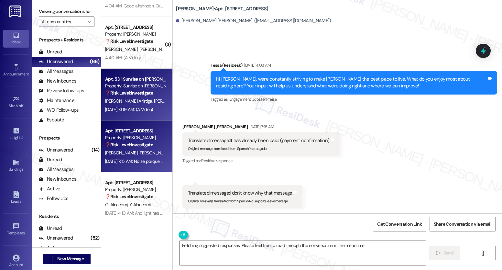
click at [154, 102] on span "[PERSON_NAME] [PERSON_NAME]" at bounding box center [187, 101] width 66 height 6
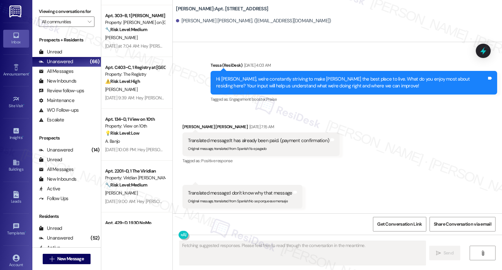
scroll to position [1958, 0]
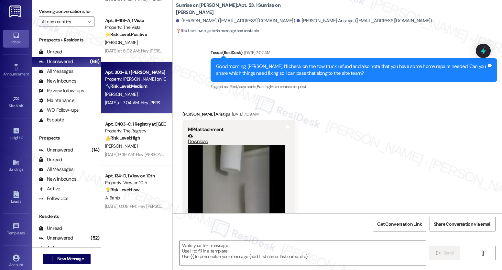
click at [138, 89] on div "🔧 Risk Level: Medium The message 'yes!' is ambiguous without context. Assuming …" at bounding box center [135, 86] width 60 height 7
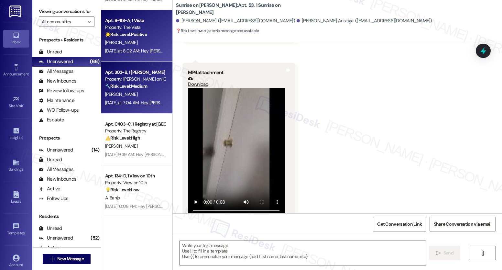
type textarea "Fetching suggested responses. Please feel free to read through the conversation…"
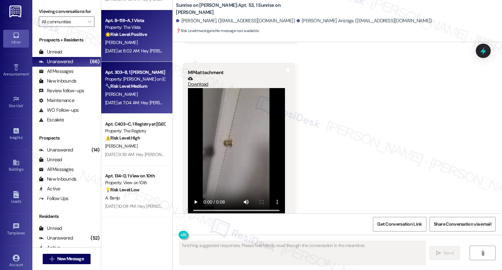
click at [140, 43] on div "[PERSON_NAME]" at bounding box center [135, 43] width 61 height 8
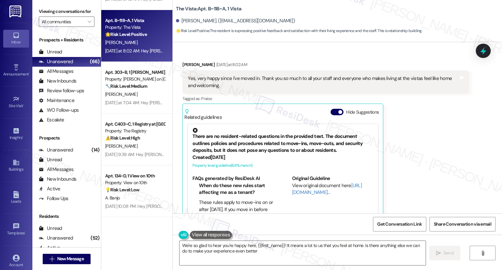
type textarea "We're so glad to hear you're happy here, {{first_name}}! It means a lot to us t…"
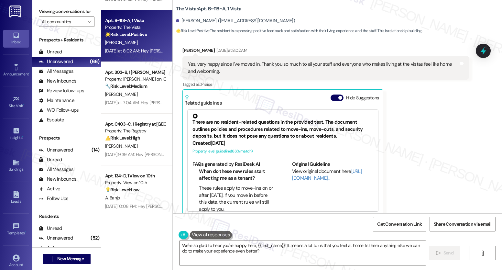
scroll to position [244, 0]
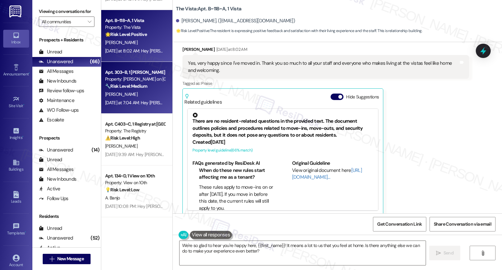
click at [122, 98] on div "[PERSON_NAME]" at bounding box center [135, 94] width 61 height 8
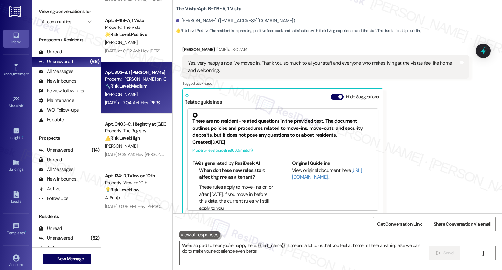
type textarea "We're so glad to hear you're happy here, {{first_name}}! It means a lot to us t…"
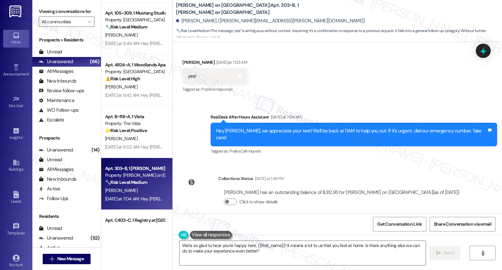
scroll to position [1842, 0]
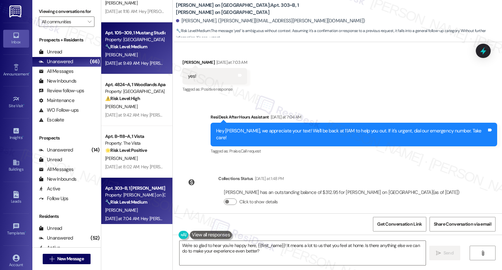
click at [130, 39] on div "Property: [GEOGRAPHIC_DATA]" at bounding box center [135, 39] width 60 height 7
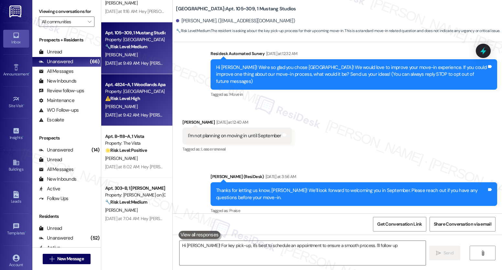
type textarea "Hi [PERSON_NAME]! For key pick-up, it's best to schedule an appointment to ensu…"
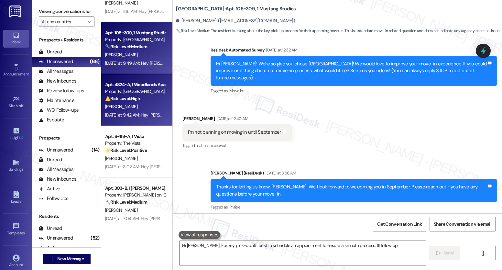
click at [125, 110] on div "[PERSON_NAME]" at bounding box center [135, 107] width 61 height 8
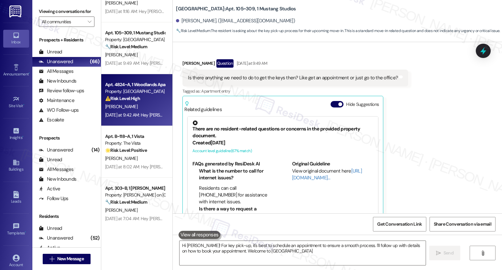
type textarea "Hi [PERSON_NAME]! For key pick-up, it's best to schedule an appointment to ensu…"
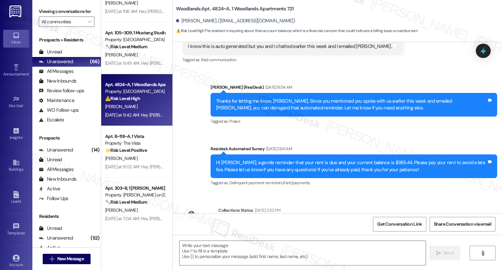
scroll to position [3241, 0]
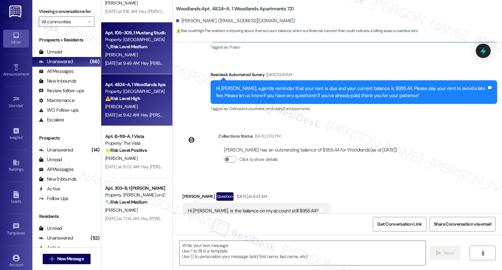
click at [128, 32] on div "Apt. 105~309, 1 Mustang Studios" at bounding box center [135, 32] width 60 height 7
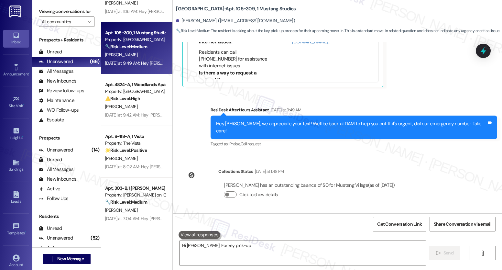
scroll to position [347, 0]
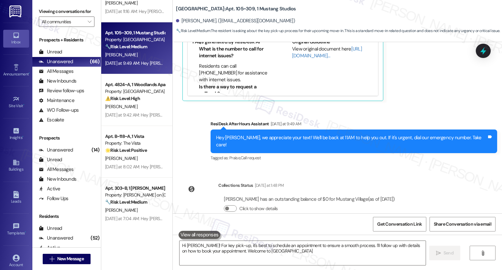
type textarea "Hi [PERSON_NAME]! For key pick-up, it's best to schedule an appointment to ensu…"
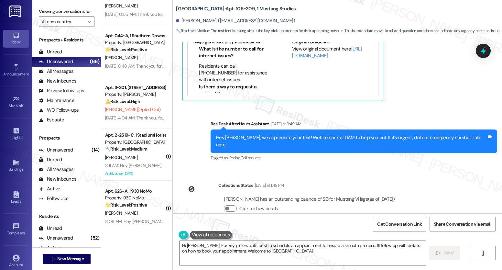
scroll to position [1526, 0]
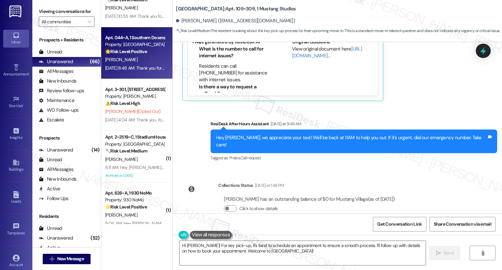
click at [132, 53] on strong "🌟 Risk Level: Positive" at bounding box center [126, 52] width 42 height 6
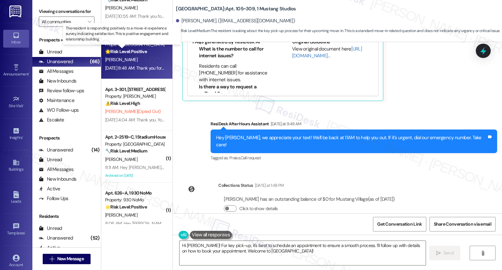
type textarea "Fetching suggested responses. Please feel free to read through the conversation…"
